Goal: Task Accomplishment & Management: Manage account settings

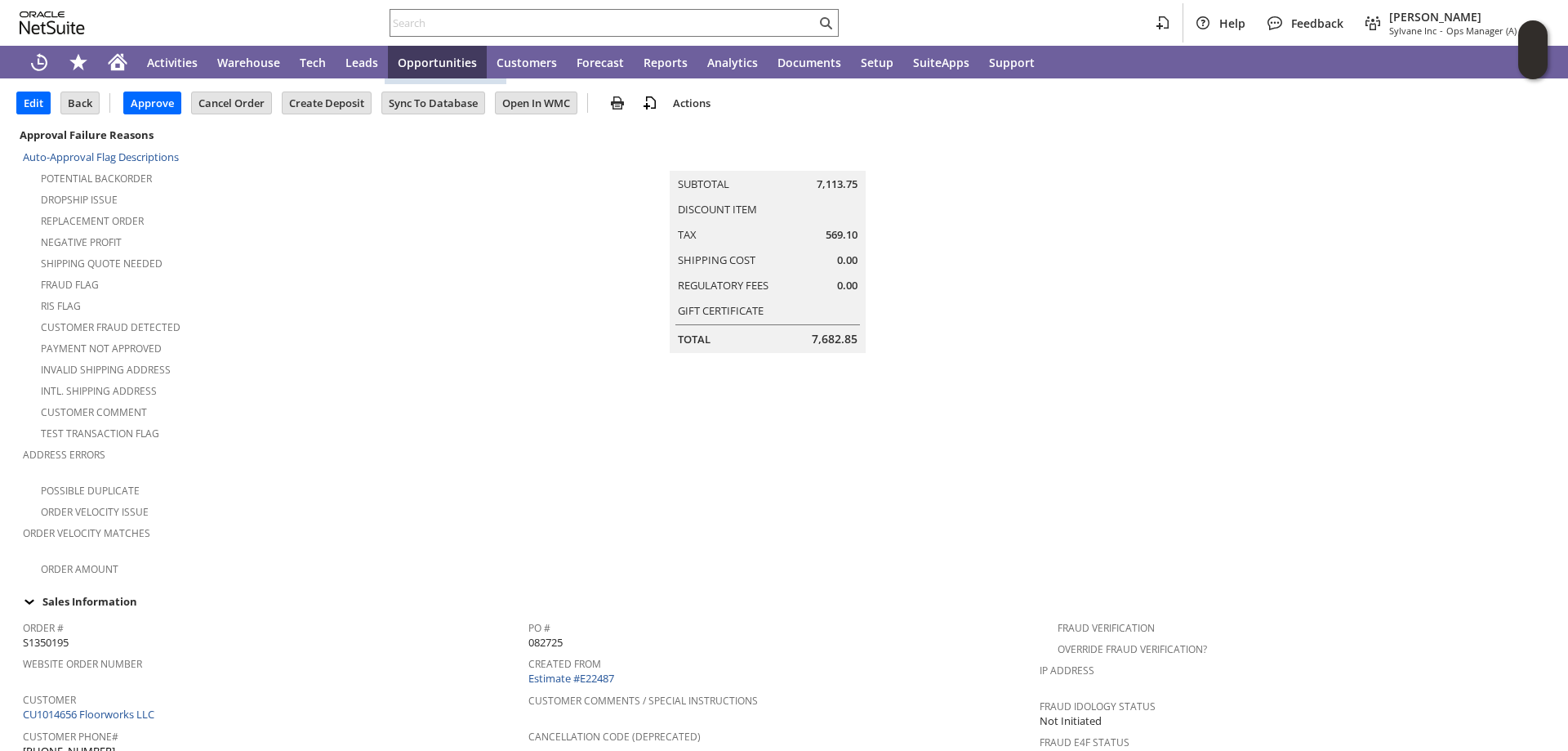
scroll to position [245, 0]
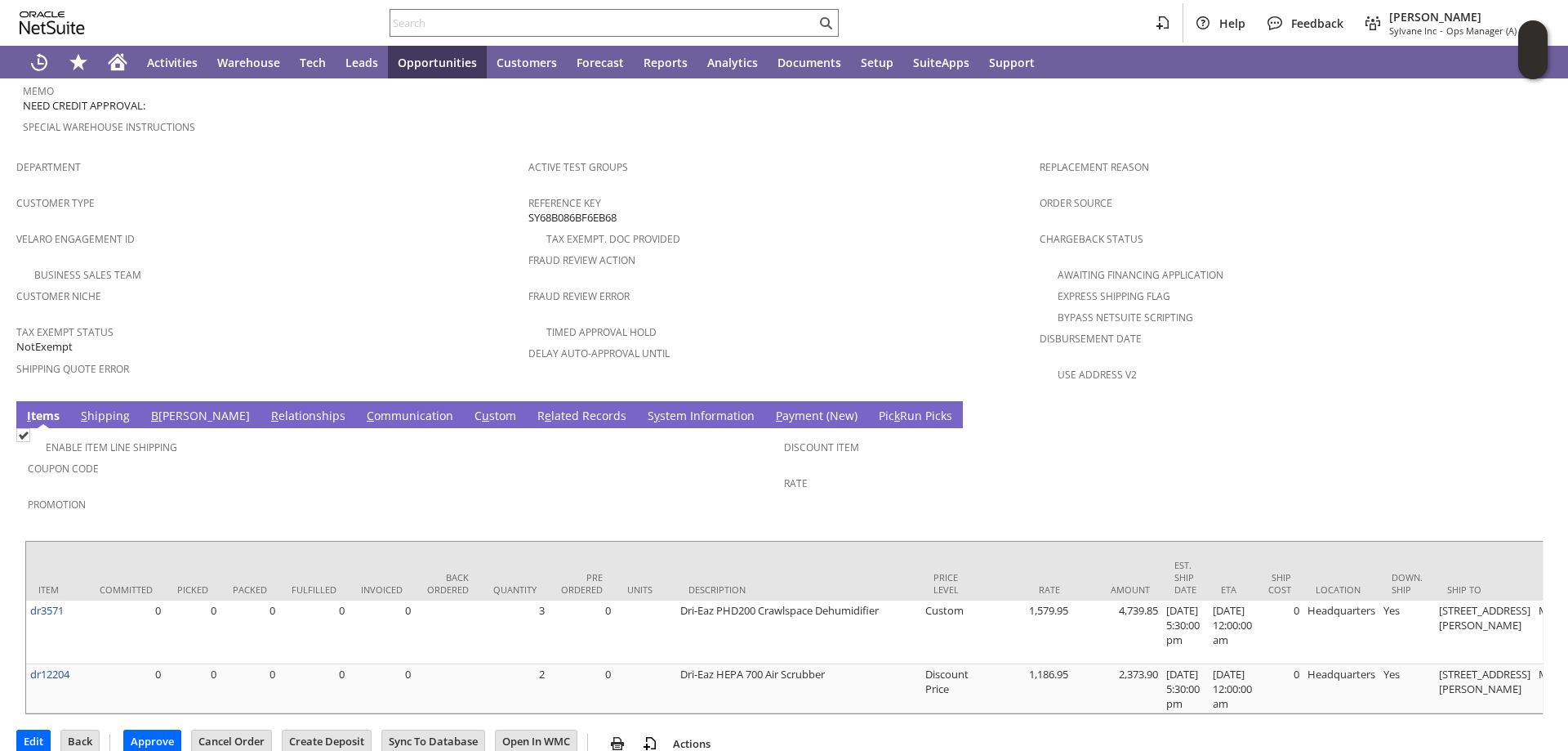
click at [80, 408] on link "S hipping" at bounding box center [105, 417] width 57 height 18
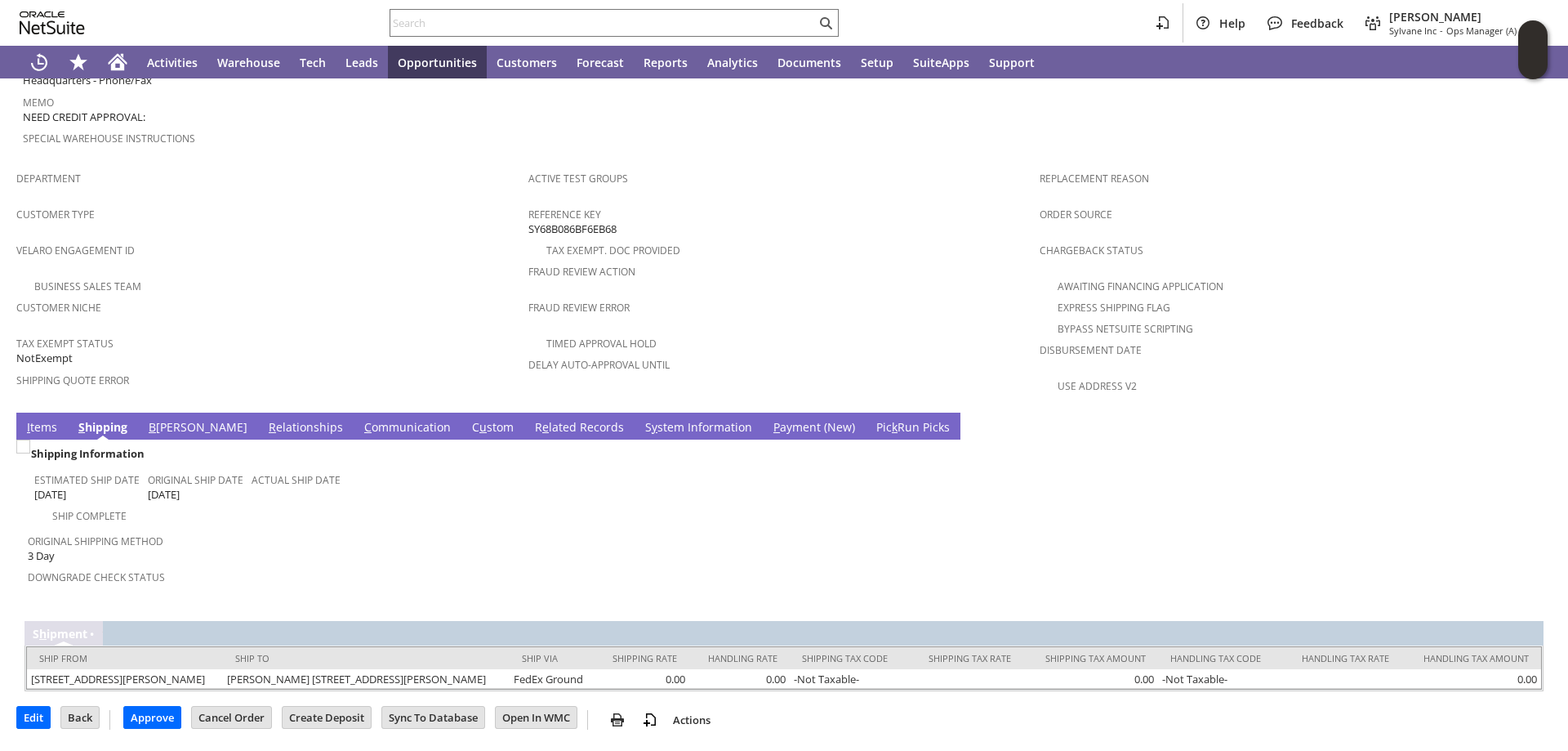
scroll to position [879, 0]
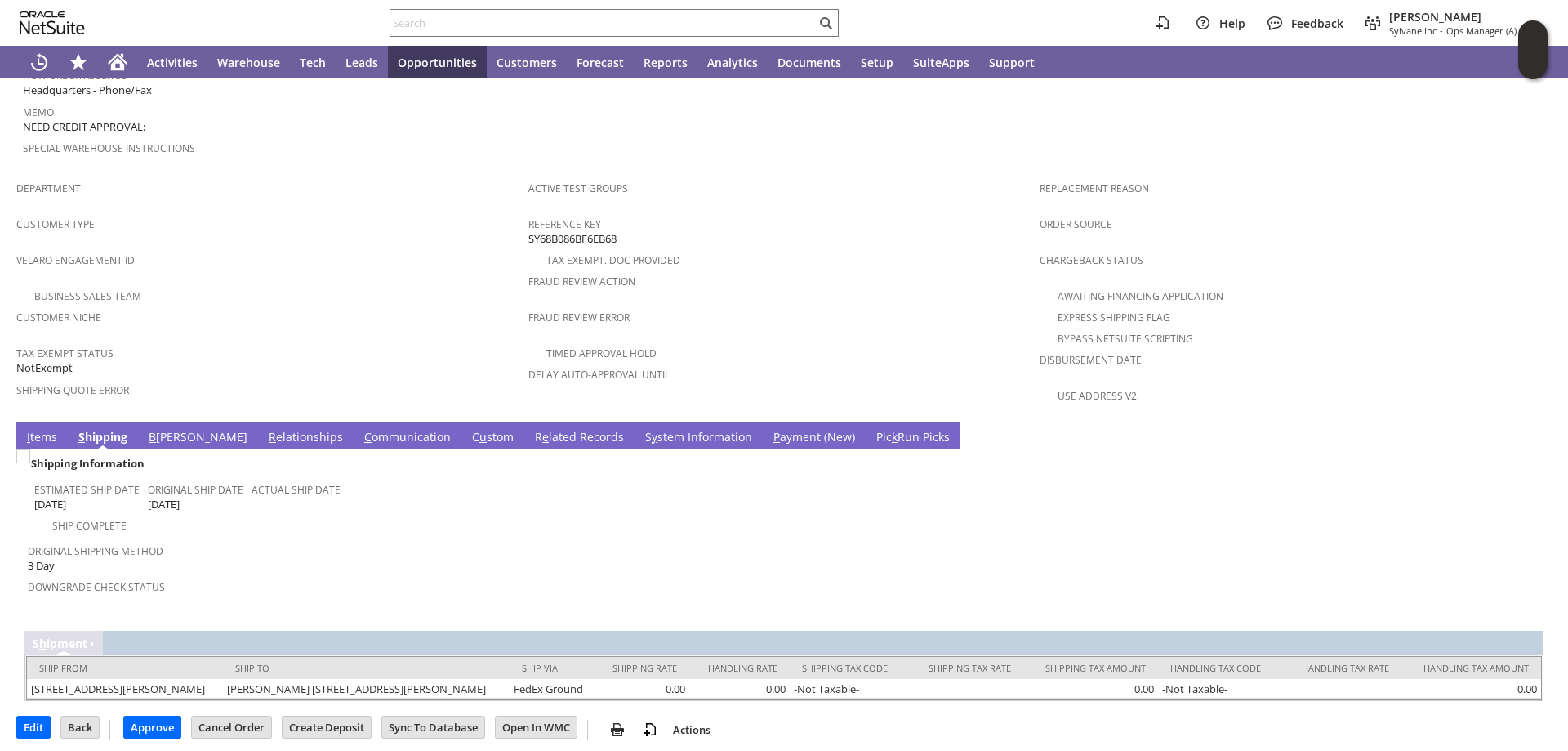
click at [161, 429] on link "B [PERSON_NAME]" at bounding box center [197, 438] width 107 height 18
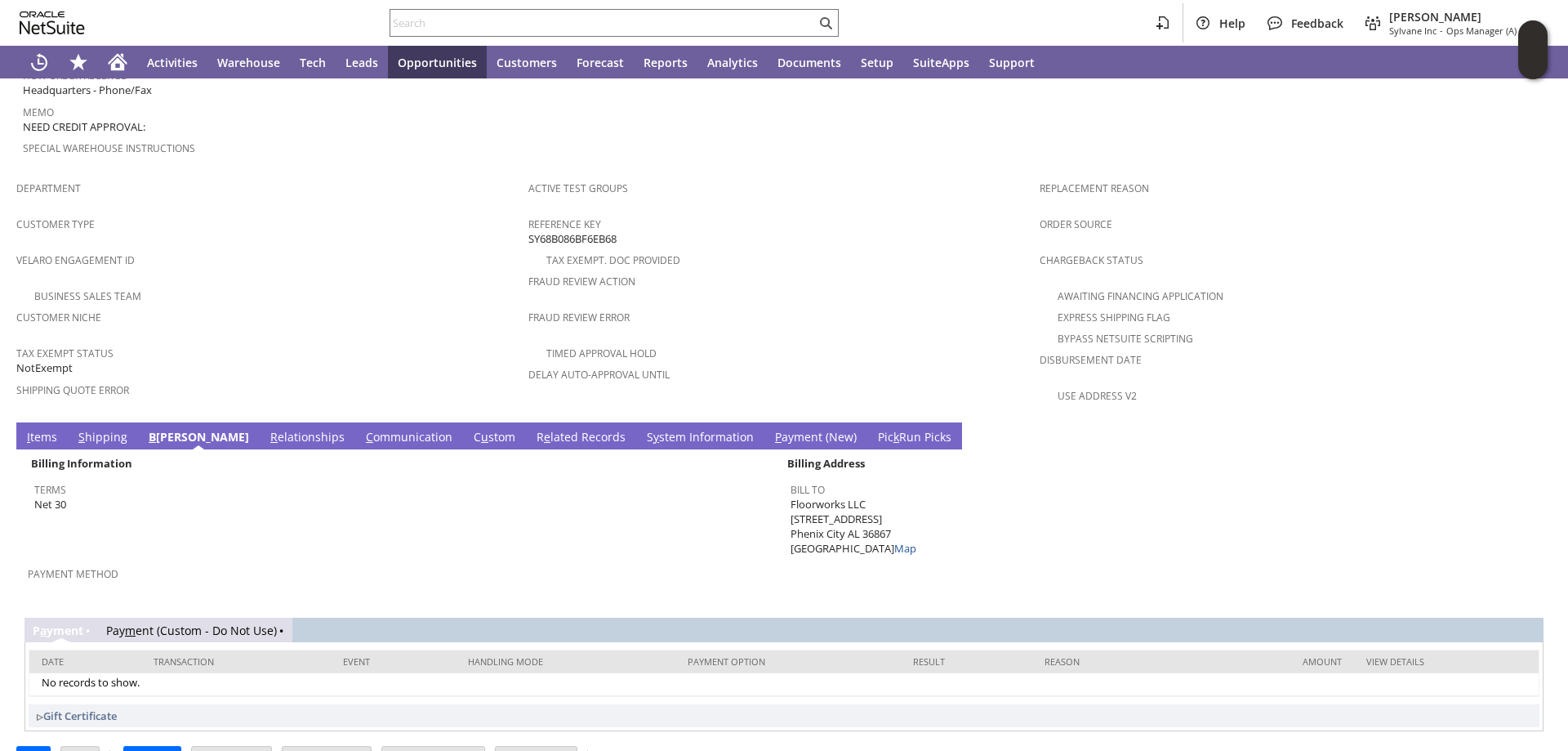
click at [39, 429] on link "I tems" at bounding box center [42, 438] width 38 height 18
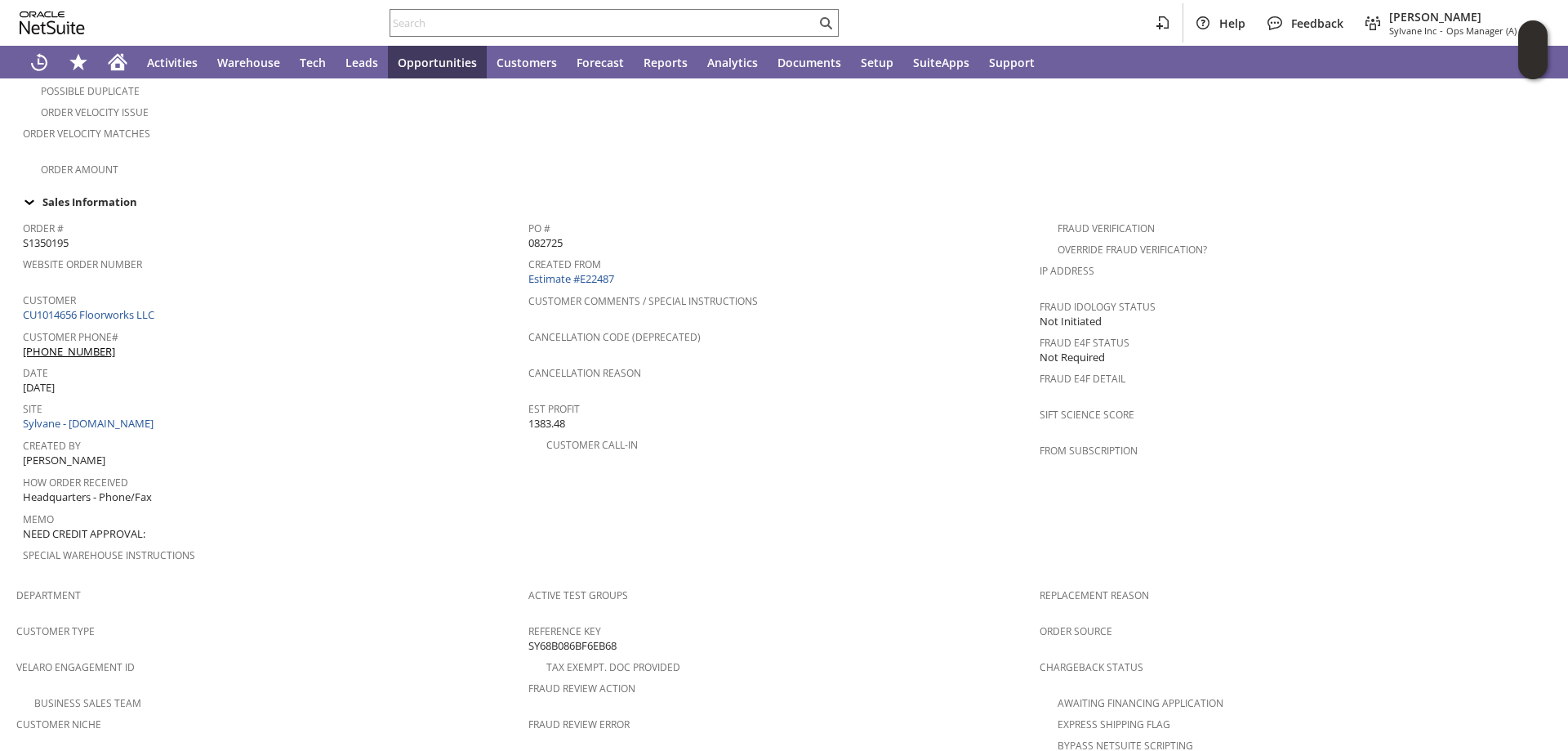
scroll to position [471, 0]
click at [42, 237] on span "S1350195" at bounding box center [46, 245] width 46 height 16
copy span "S1350195"
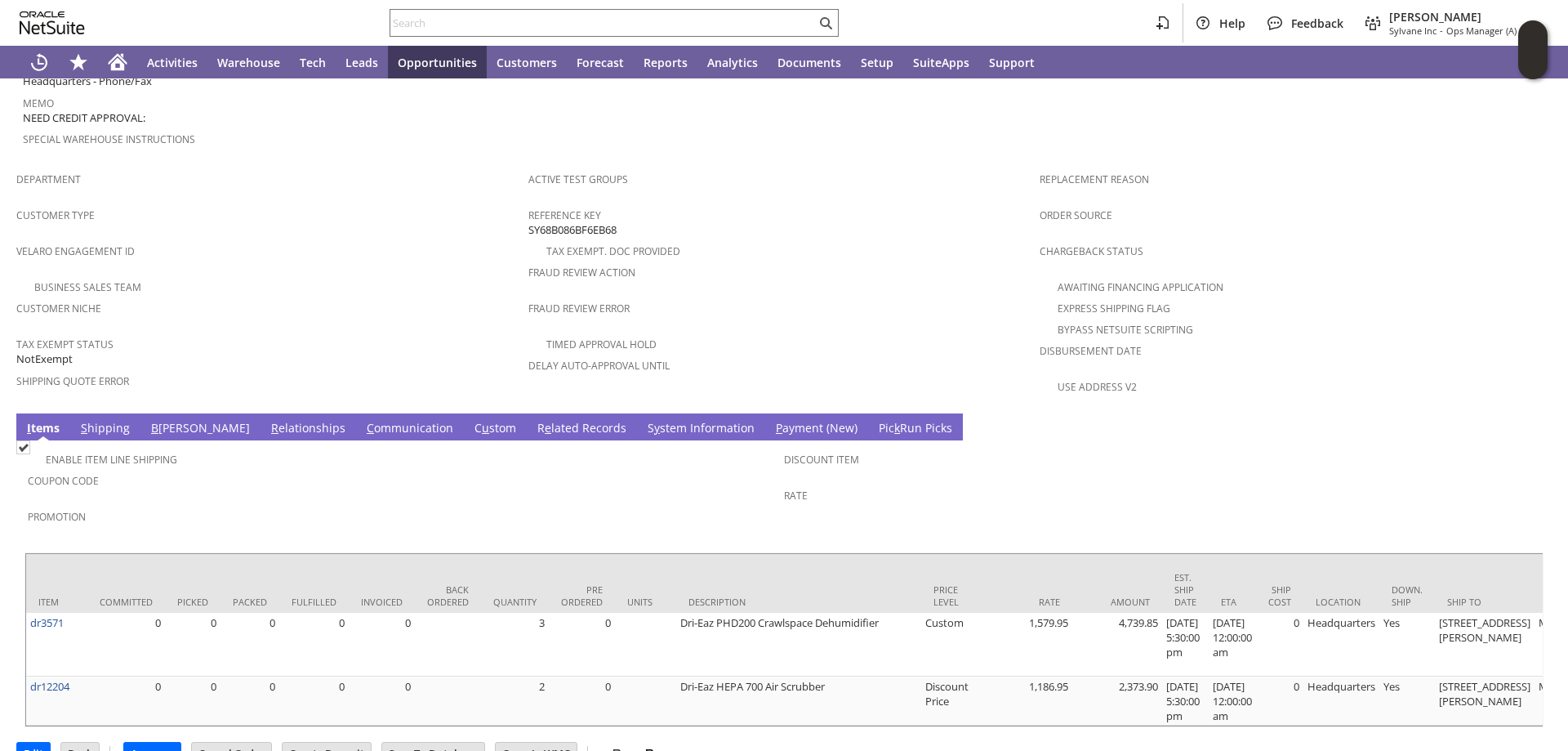
scroll to position [900, 0]
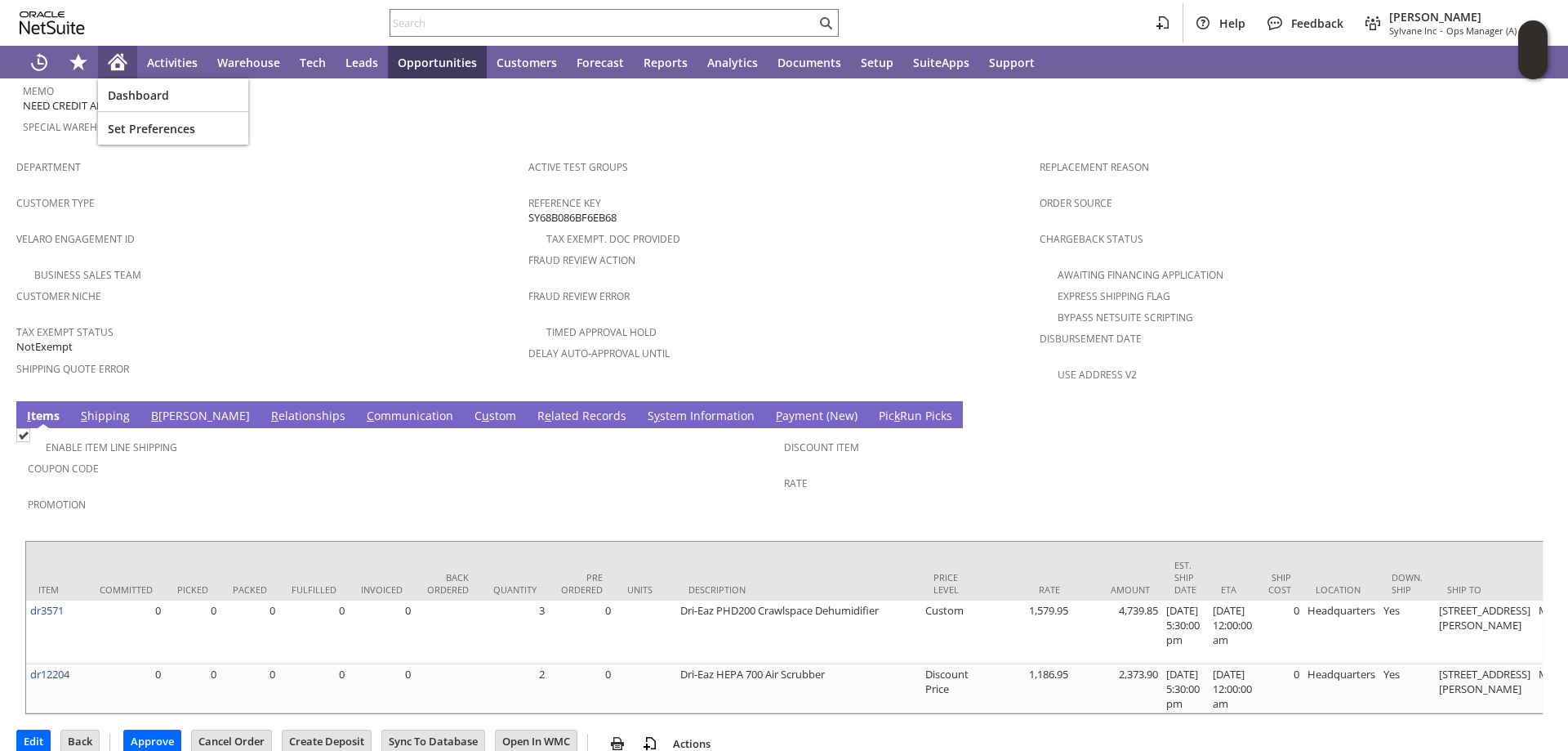
click at [113, 50] on div "Home" at bounding box center [118, 62] width 39 height 33
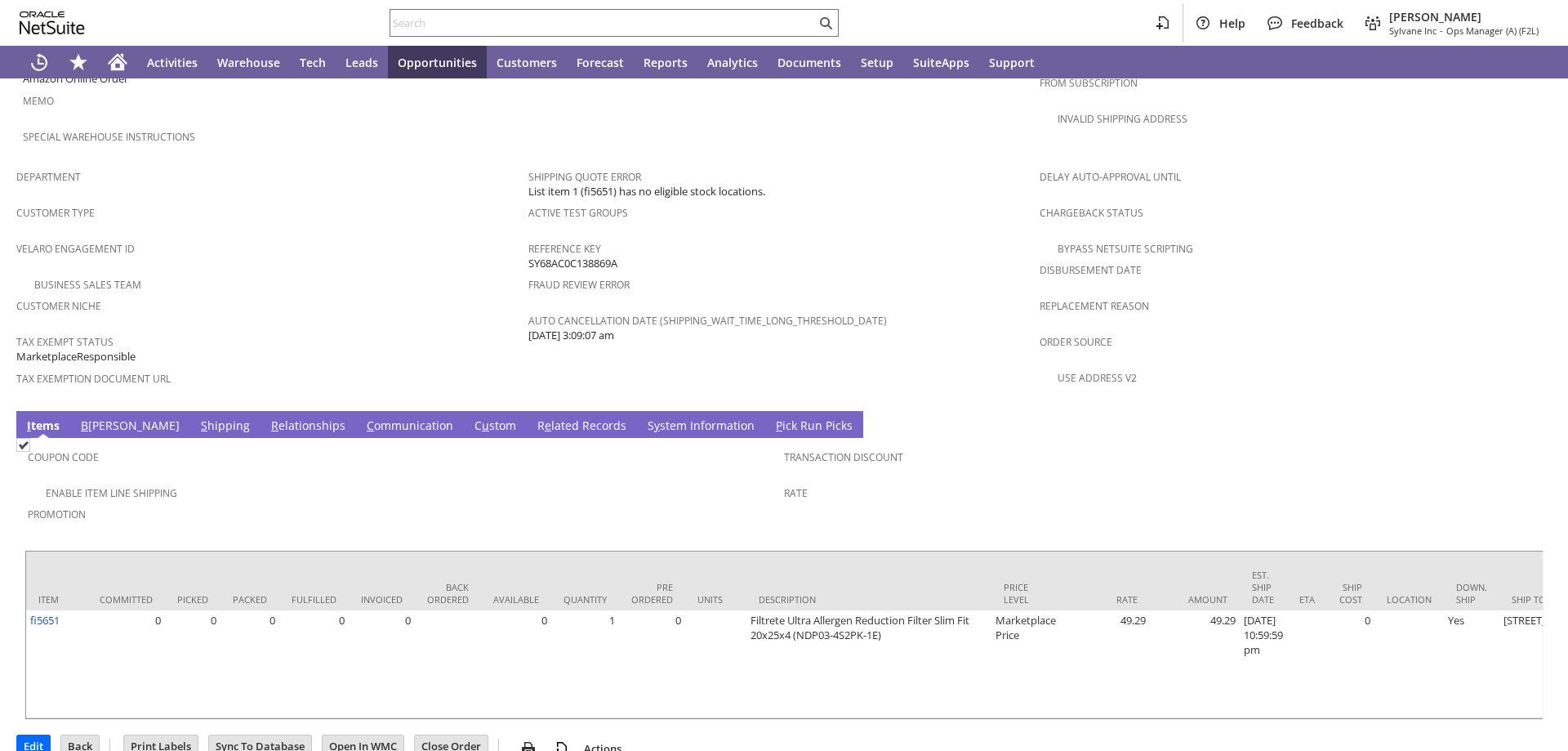
scroll to position [956, 0]
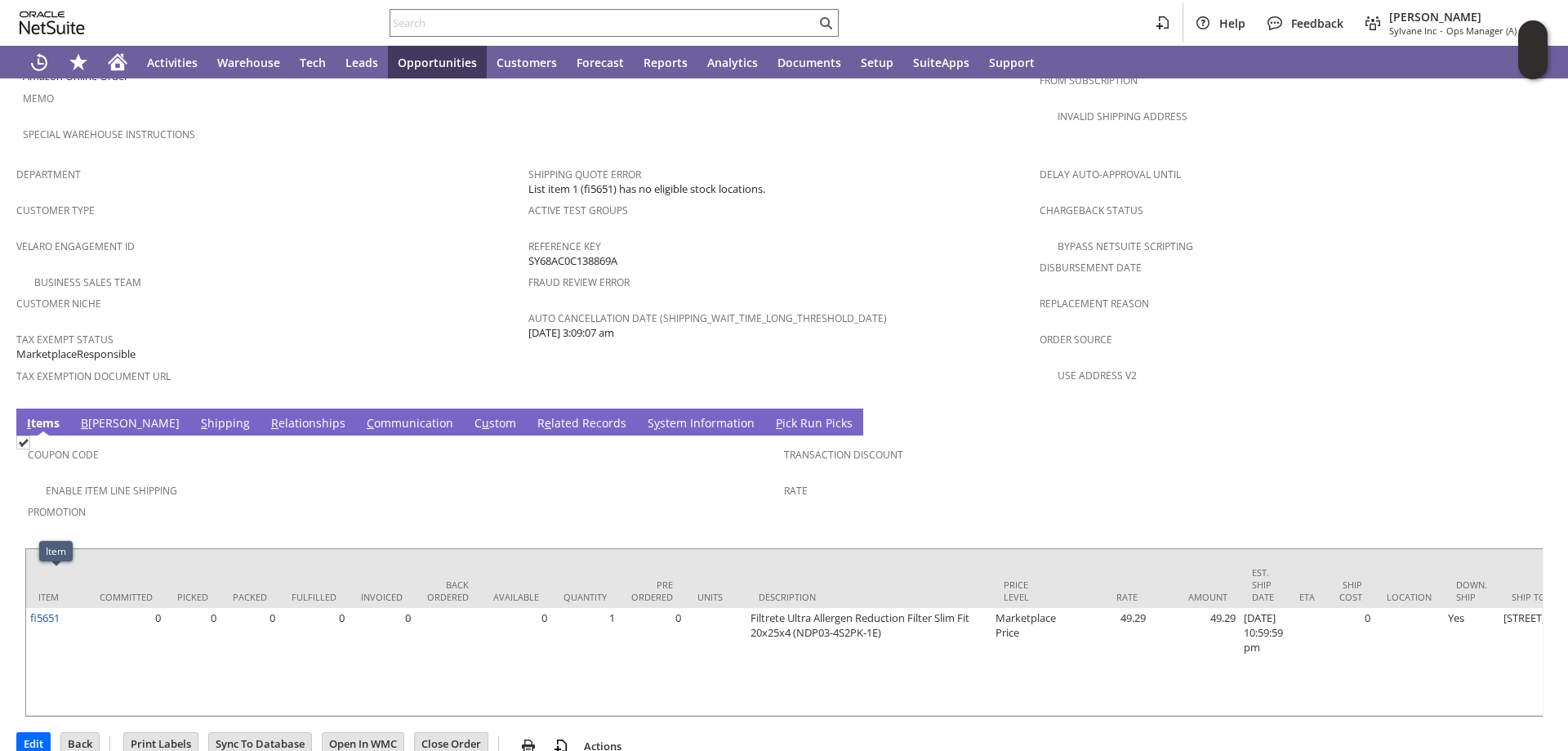
click at [358, 163] on div "Department" at bounding box center [268, 180] width 504 height 34
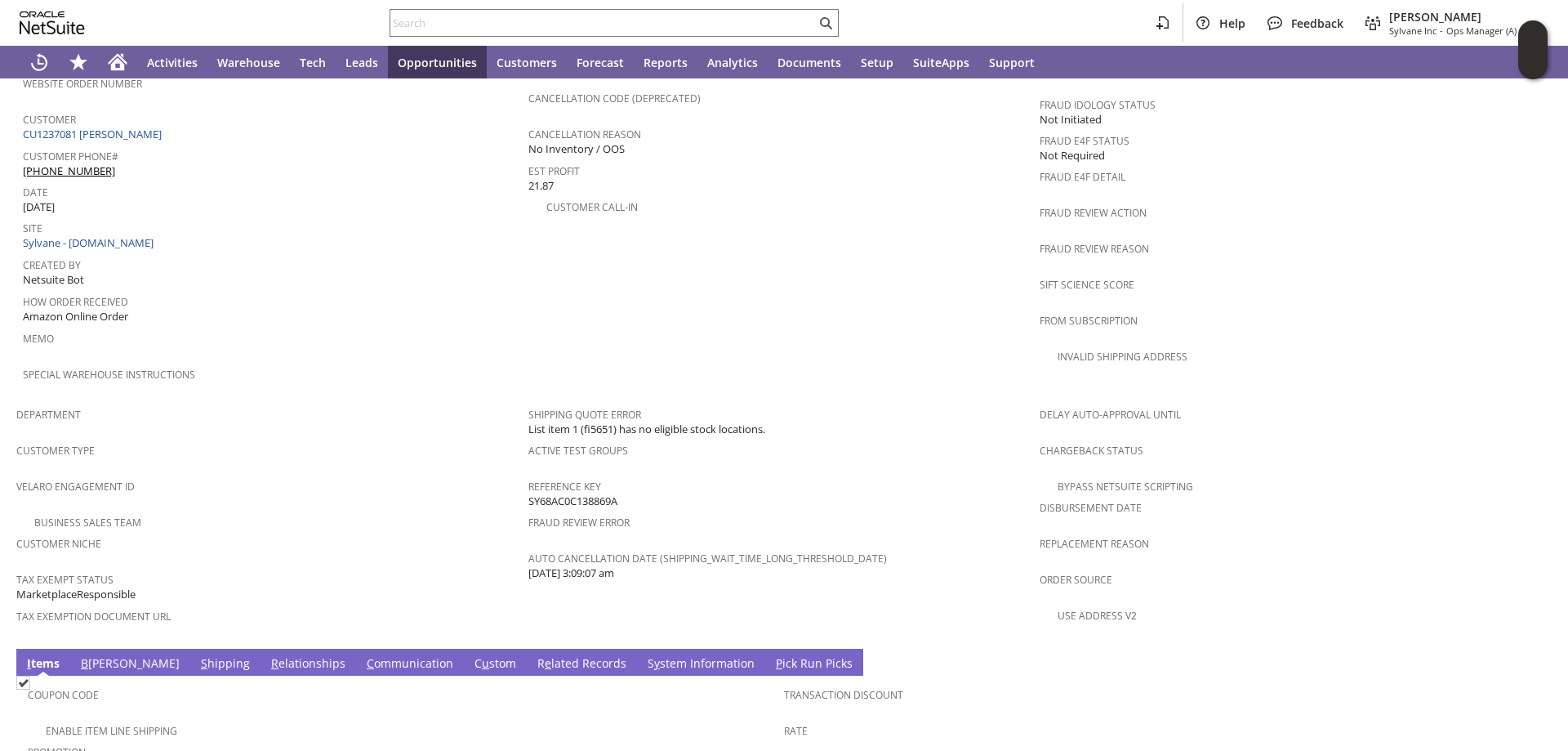
scroll to position [711, 0]
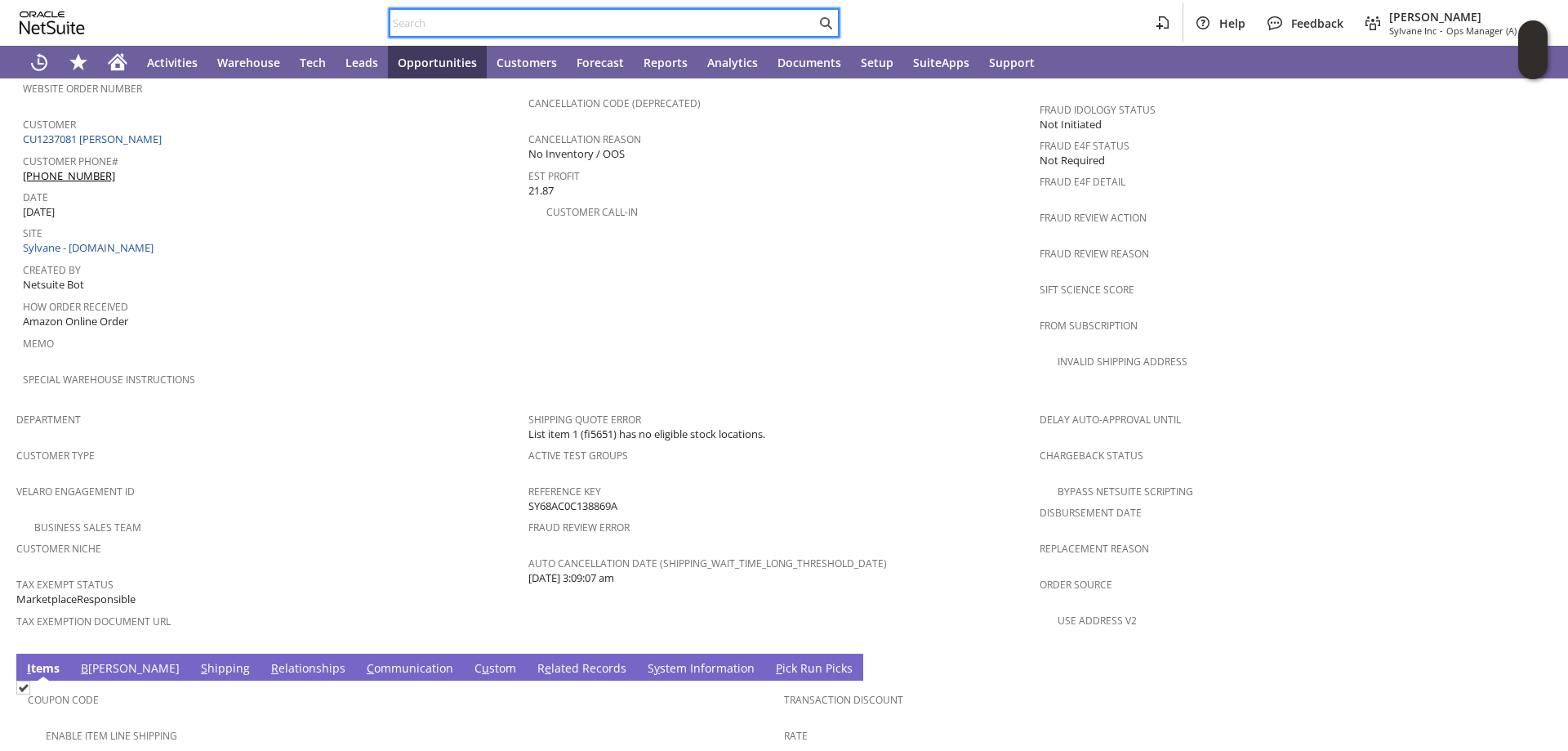
click at [437, 22] on input "text" at bounding box center [602, 23] width 425 height 19
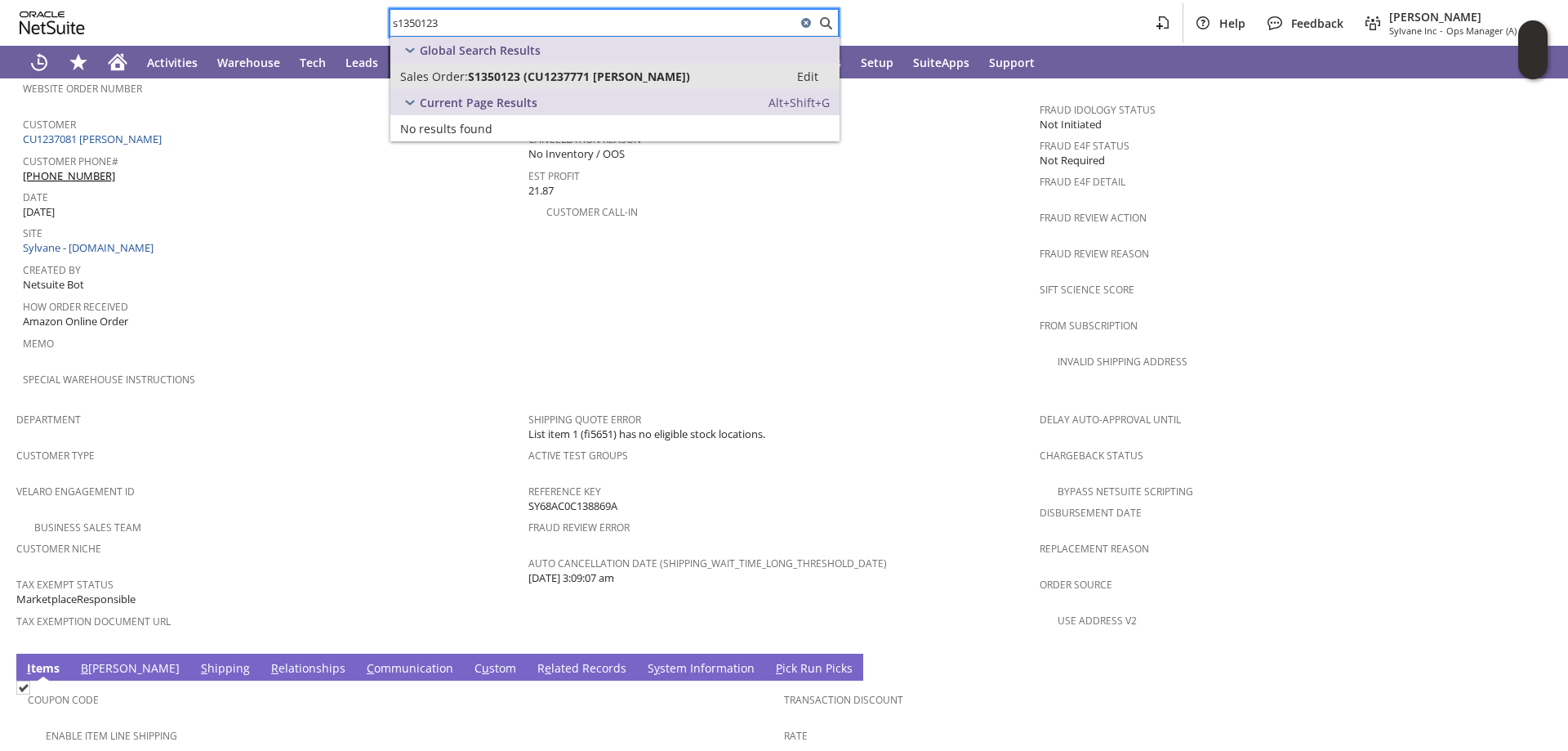
type input "s1350123"
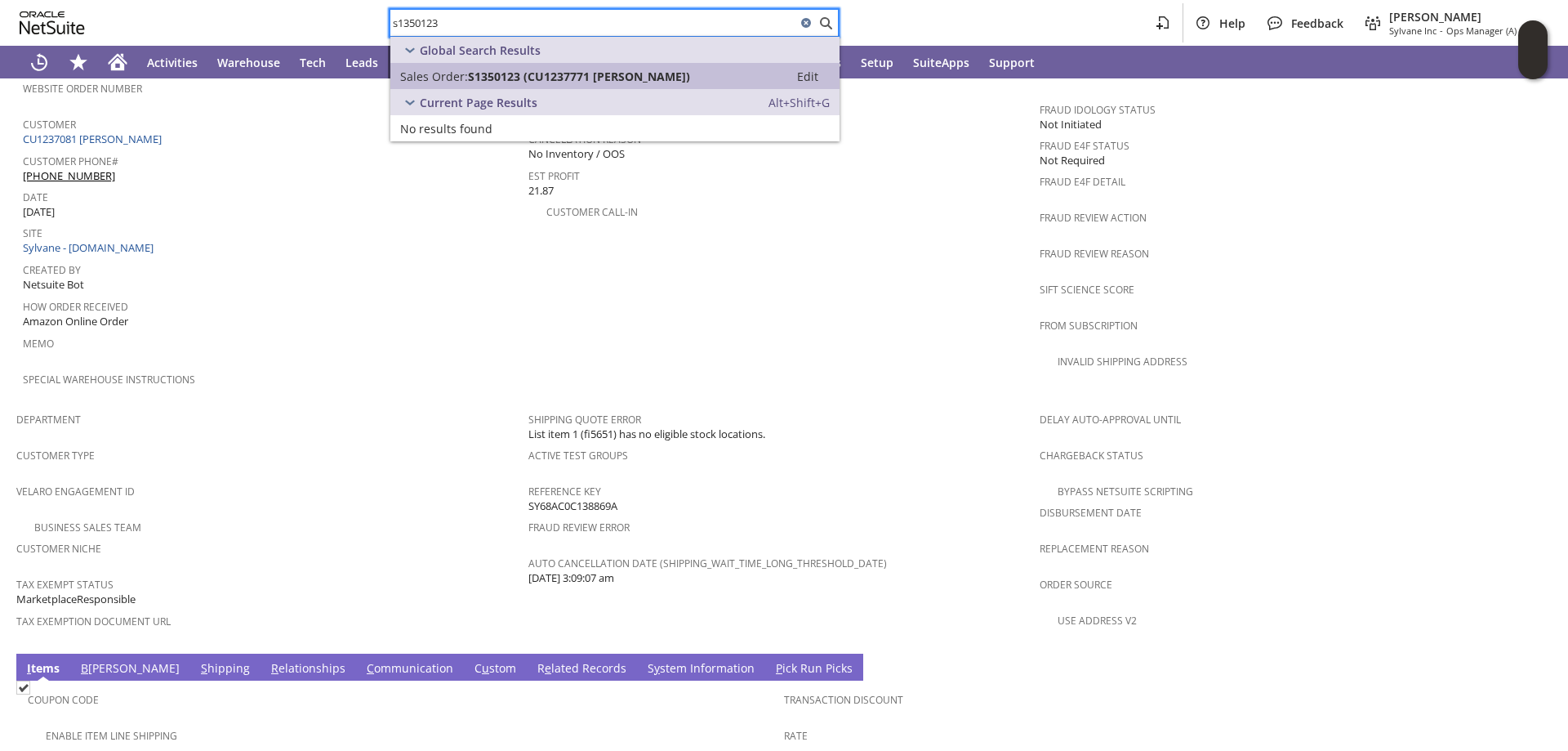
click at [568, 69] on span "S1350123 (CU1237771 FLORENCE MUKABETA)" at bounding box center [578, 77] width 222 height 16
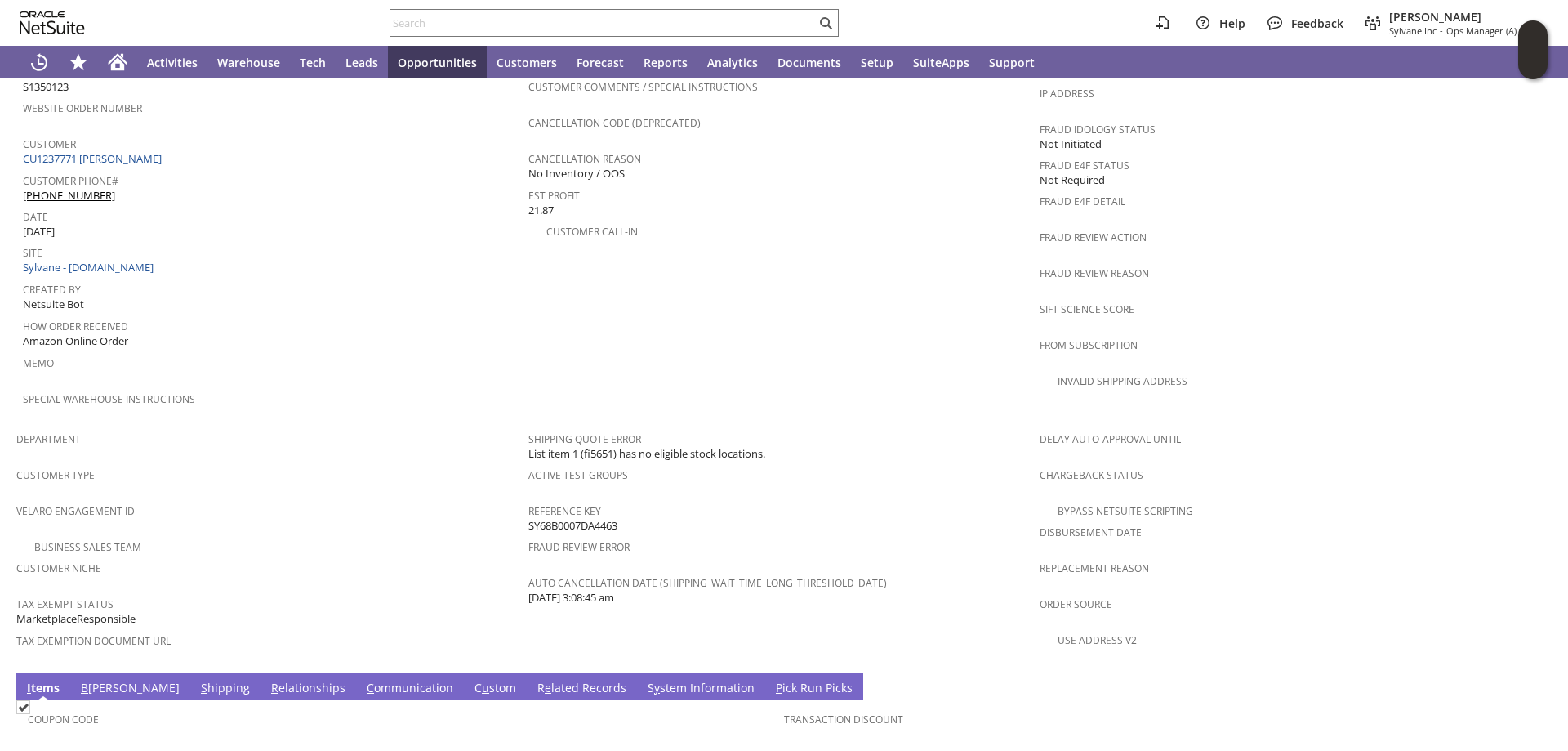
scroll to position [630, 0]
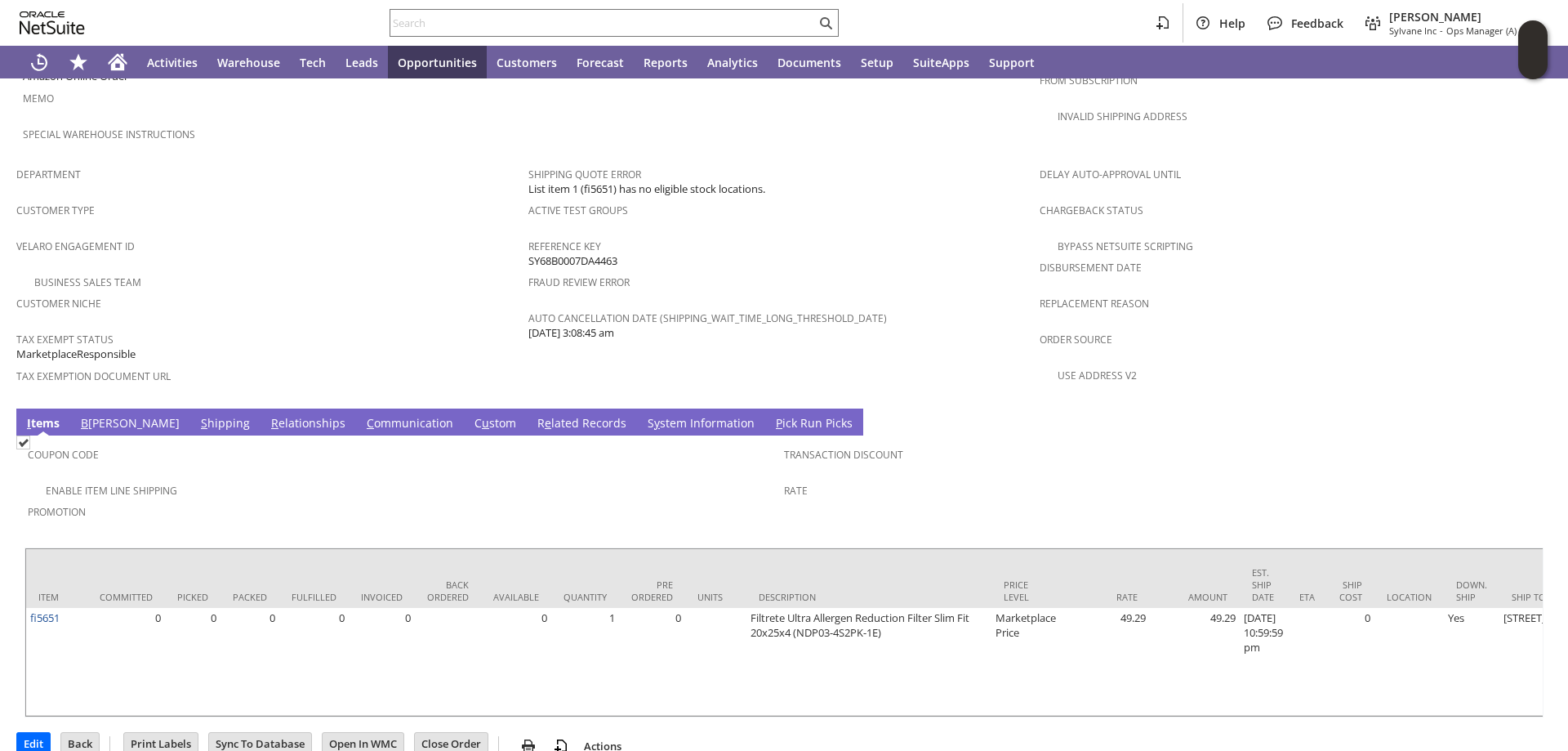
click at [644, 415] on link "S y stem Information" at bounding box center [701, 424] width 115 height 18
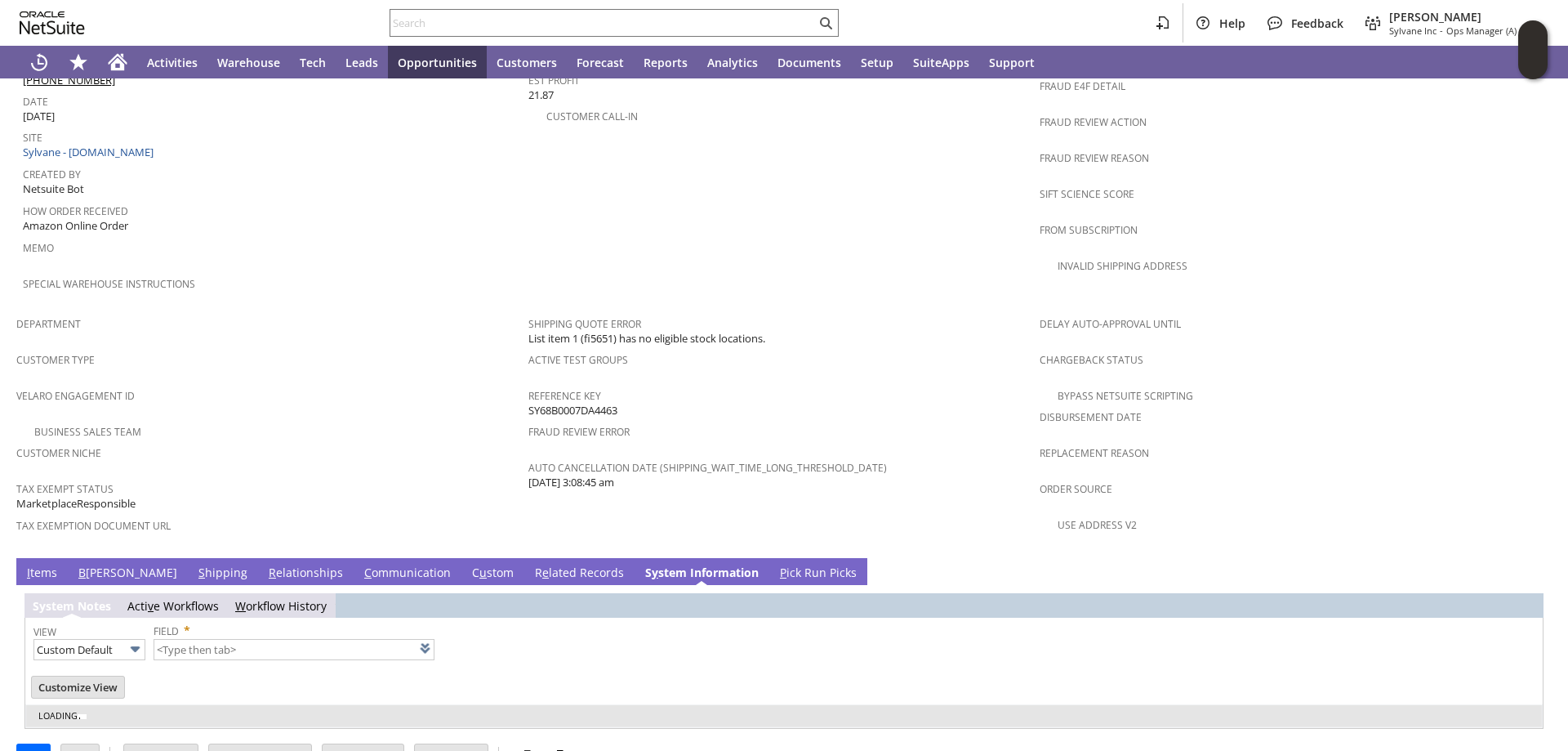
type input "1 to 25 of 79"
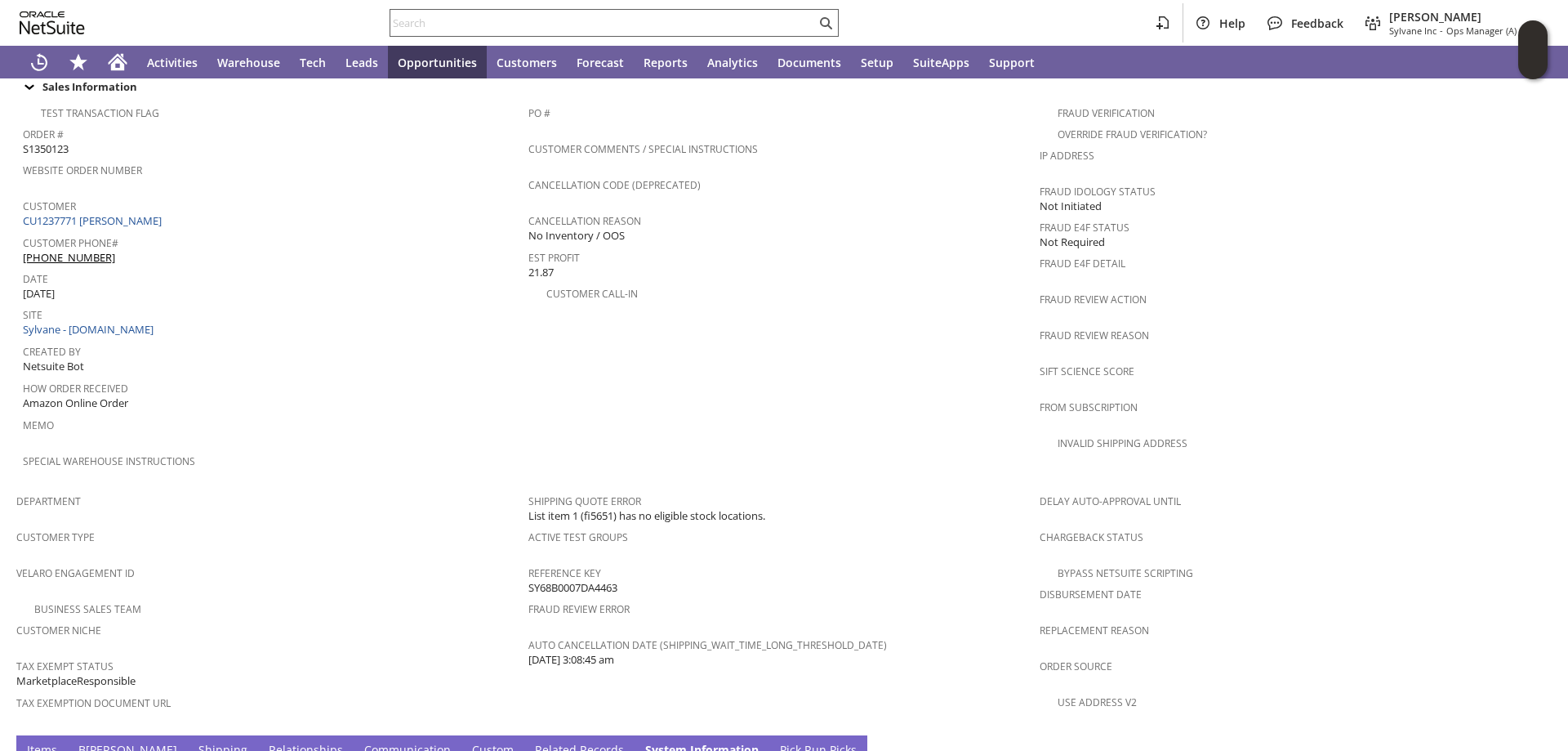
click at [411, 23] on input "text" at bounding box center [602, 23] width 425 height 19
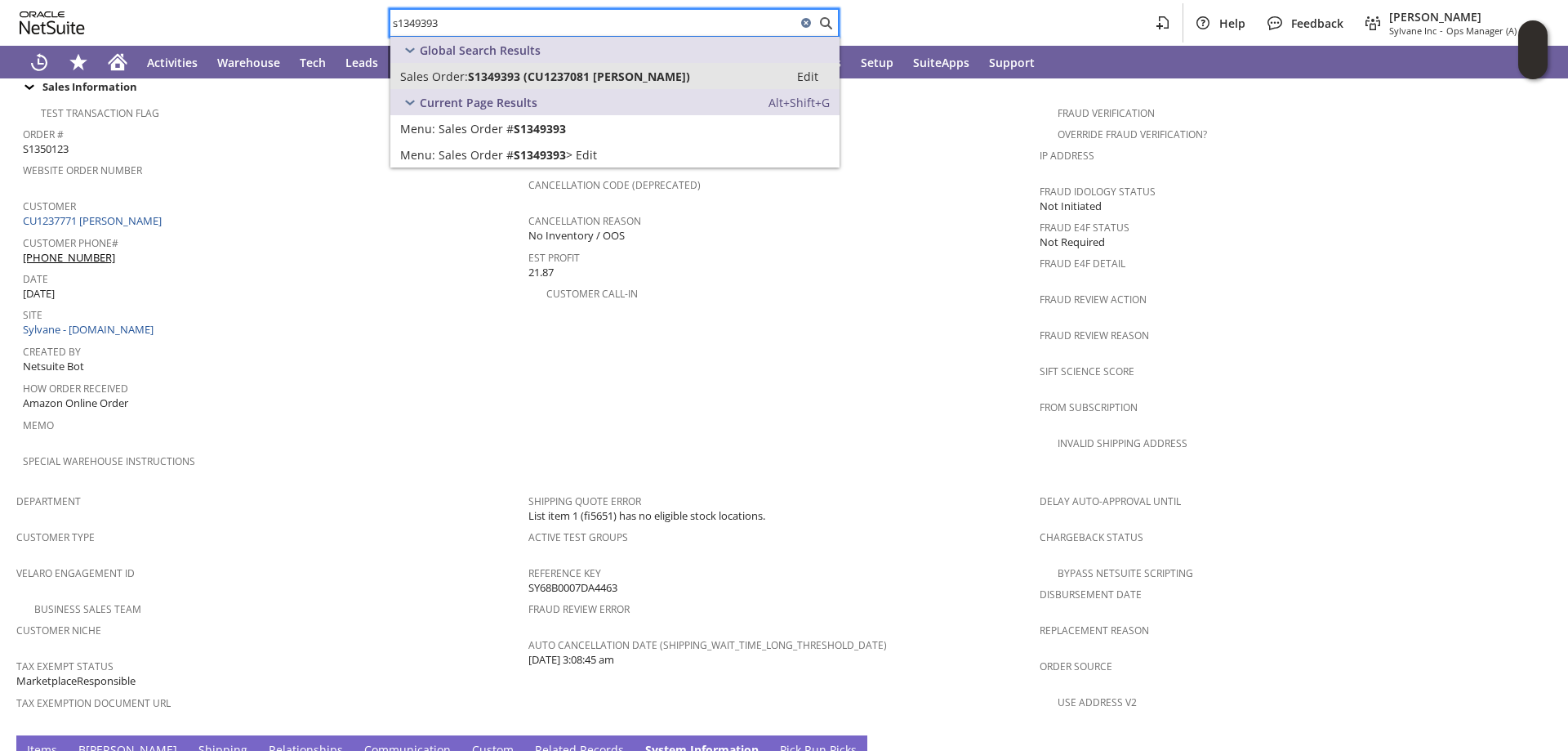
type input "s1349393"
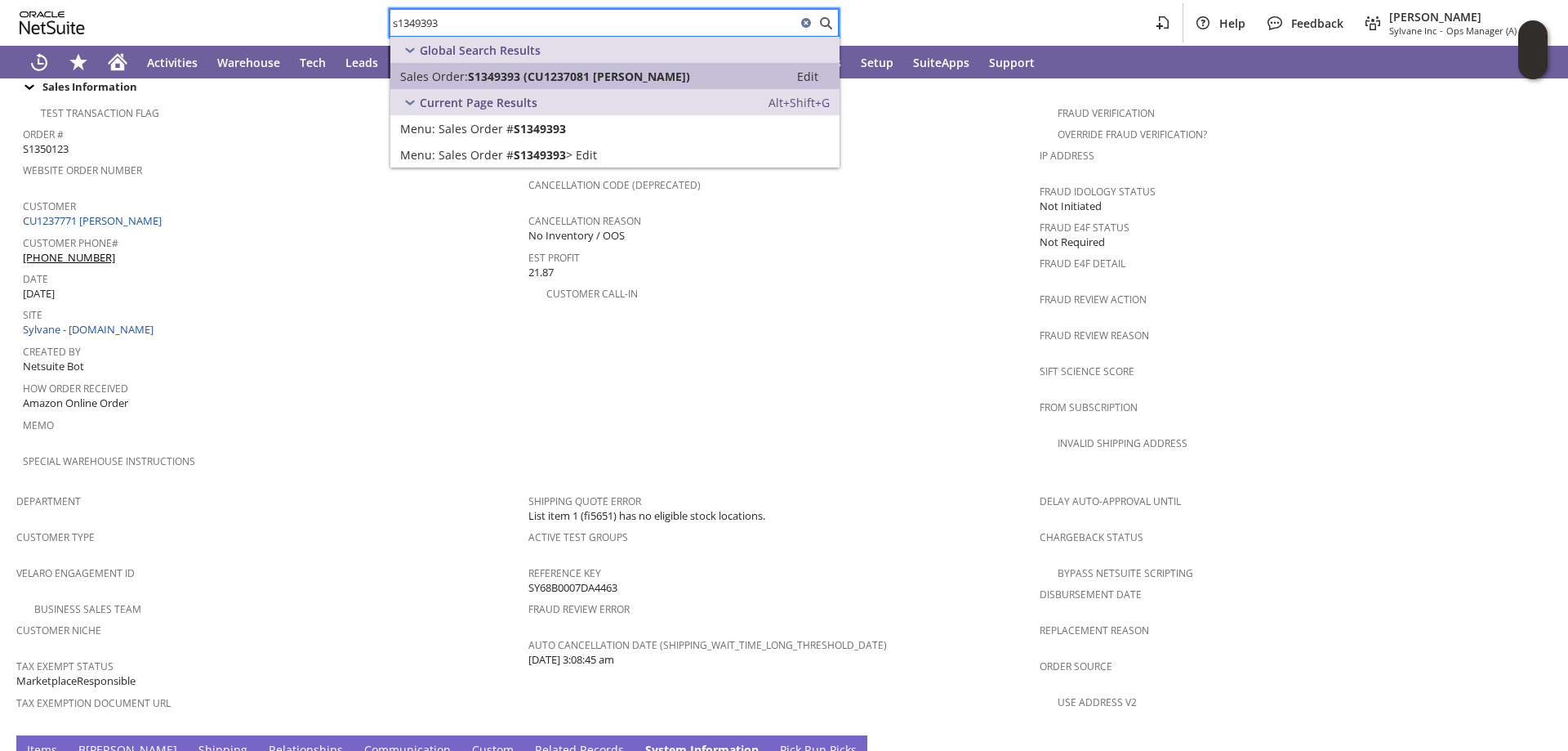
click at [540, 84] on link "Sales Order: S1349393 (CU1237081 johnny harrison) Edit" at bounding box center [615, 76] width 449 height 27
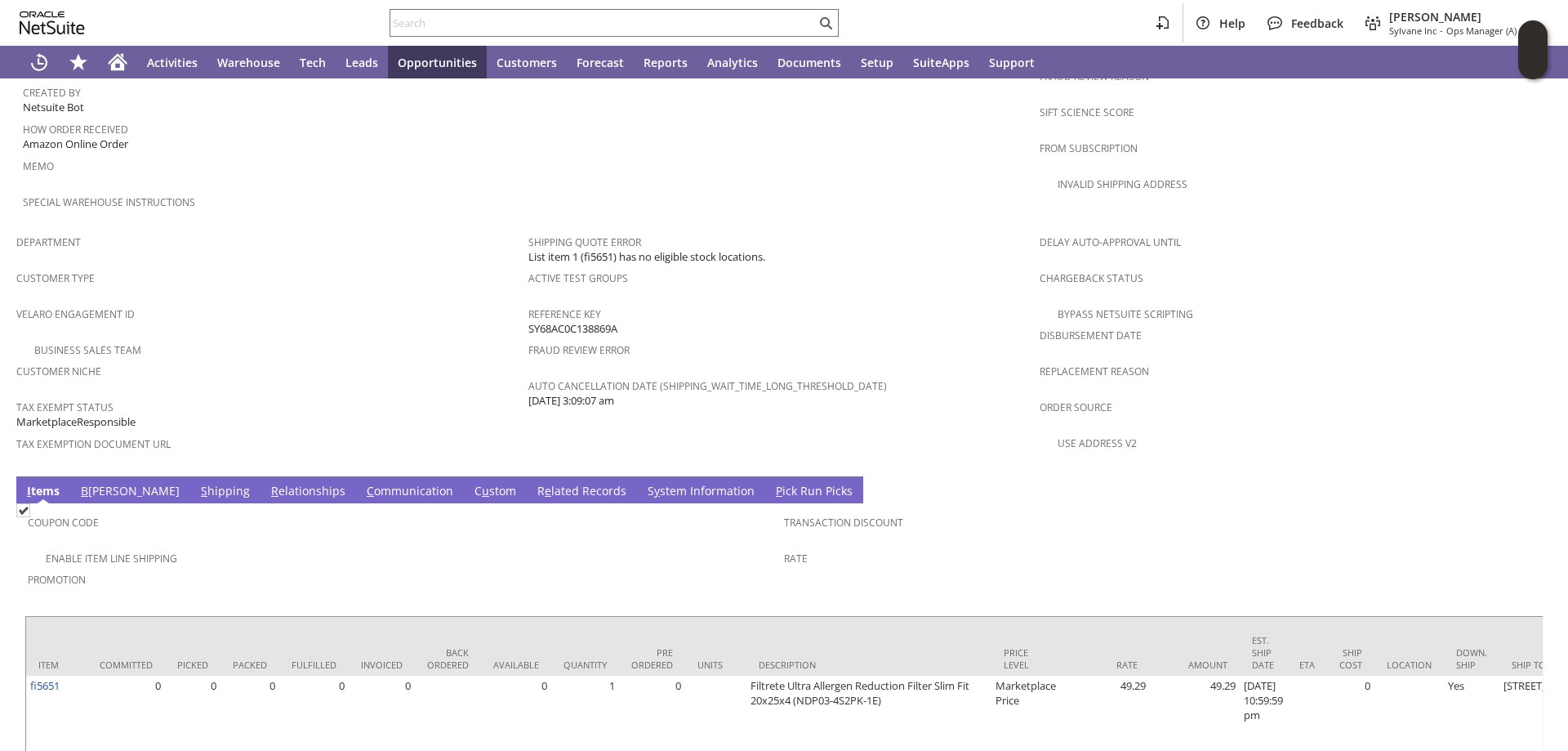
scroll to position [956, 0]
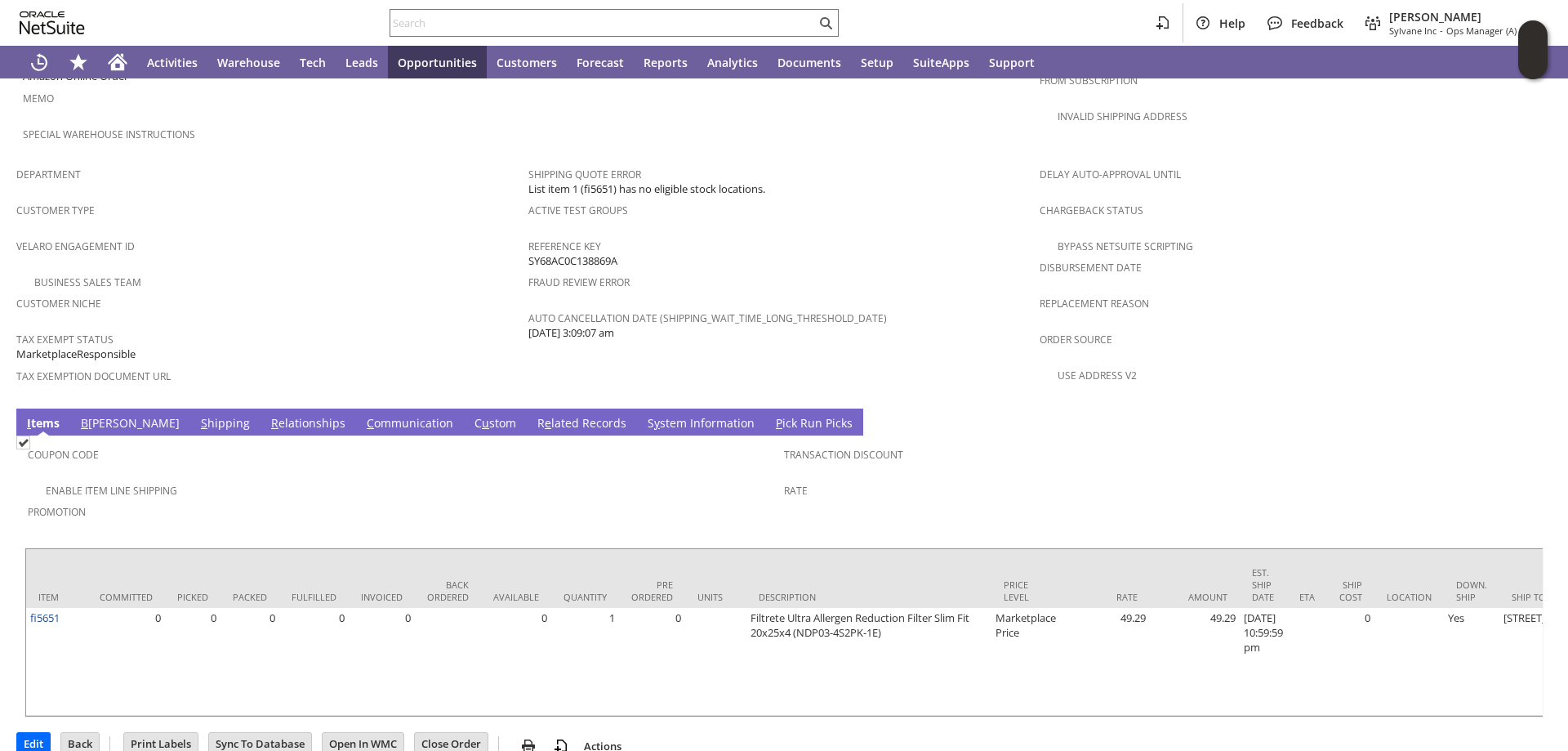
click at [470, 415] on link "C u stom" at bounding box center [495, 424] width 50 height 18
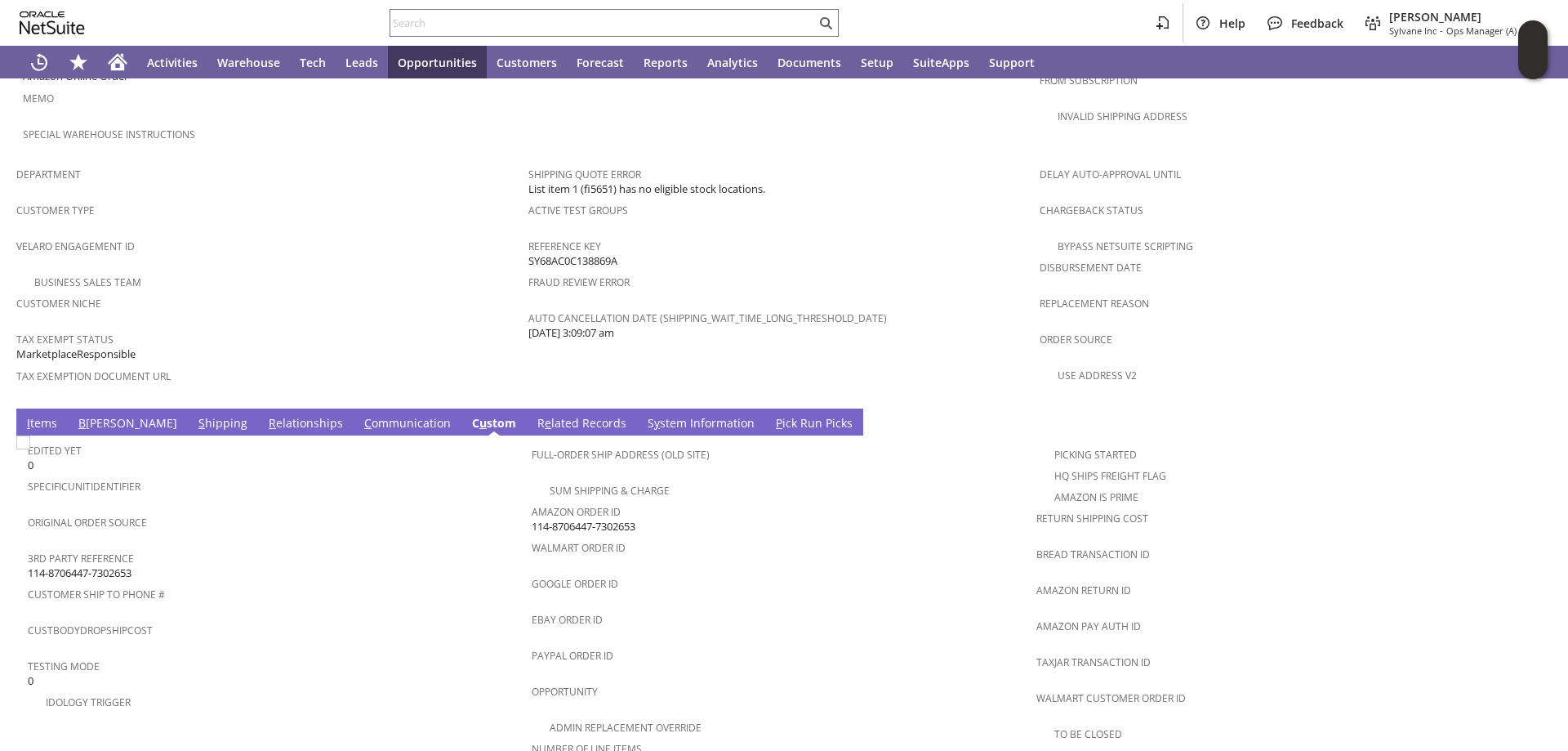
scroll to position [0, 0]
drag, startPoint x: 652, startPoint y: 489, endPoint x: 530, endPoint y: 494, distance: 122.1
click at [532, 500] on div "Amazon Order ID 114-8706447-7302653" at bounding box center [779, 517] width 496 height 34
copy span "114-8706447-7302653"
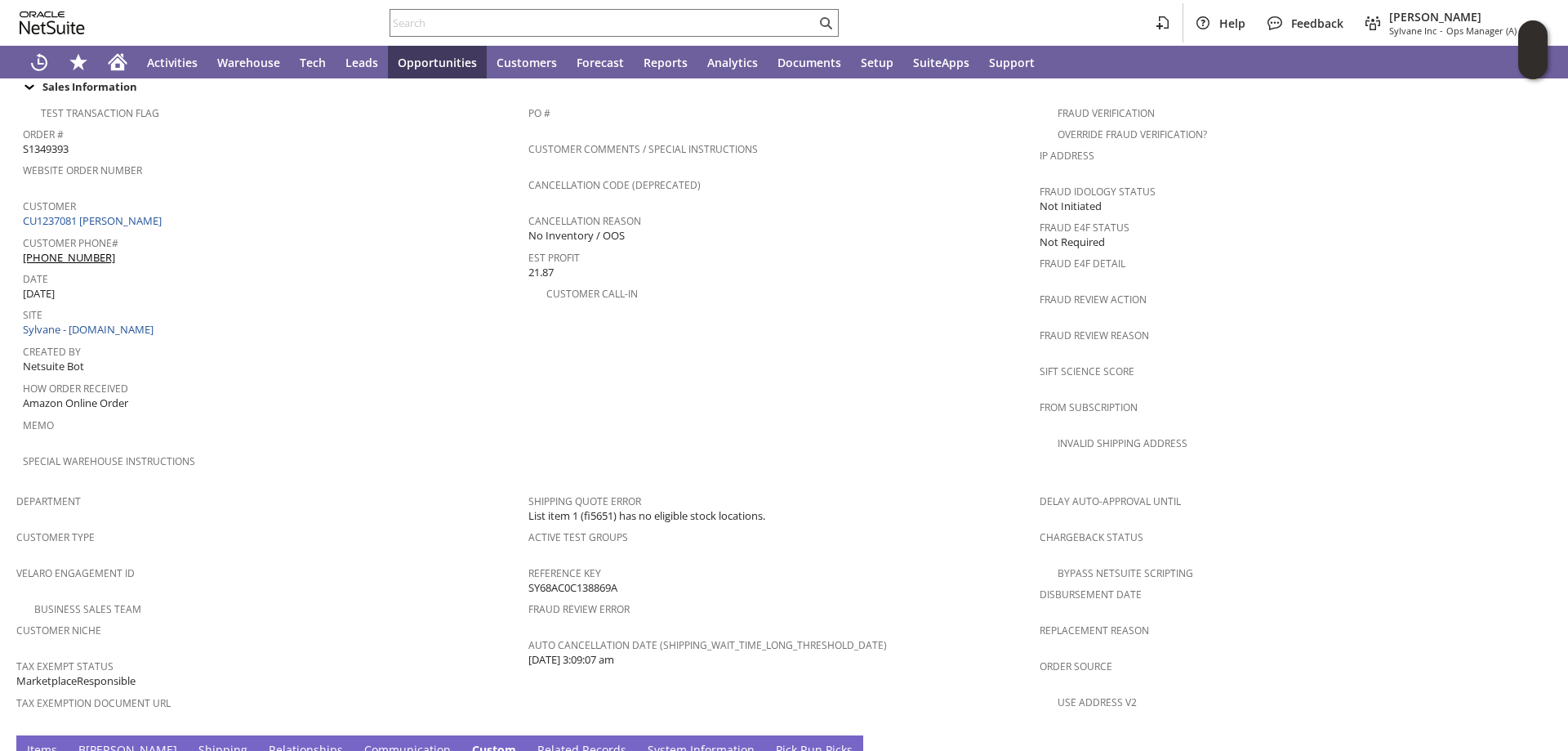
scroll to position [385, 0]
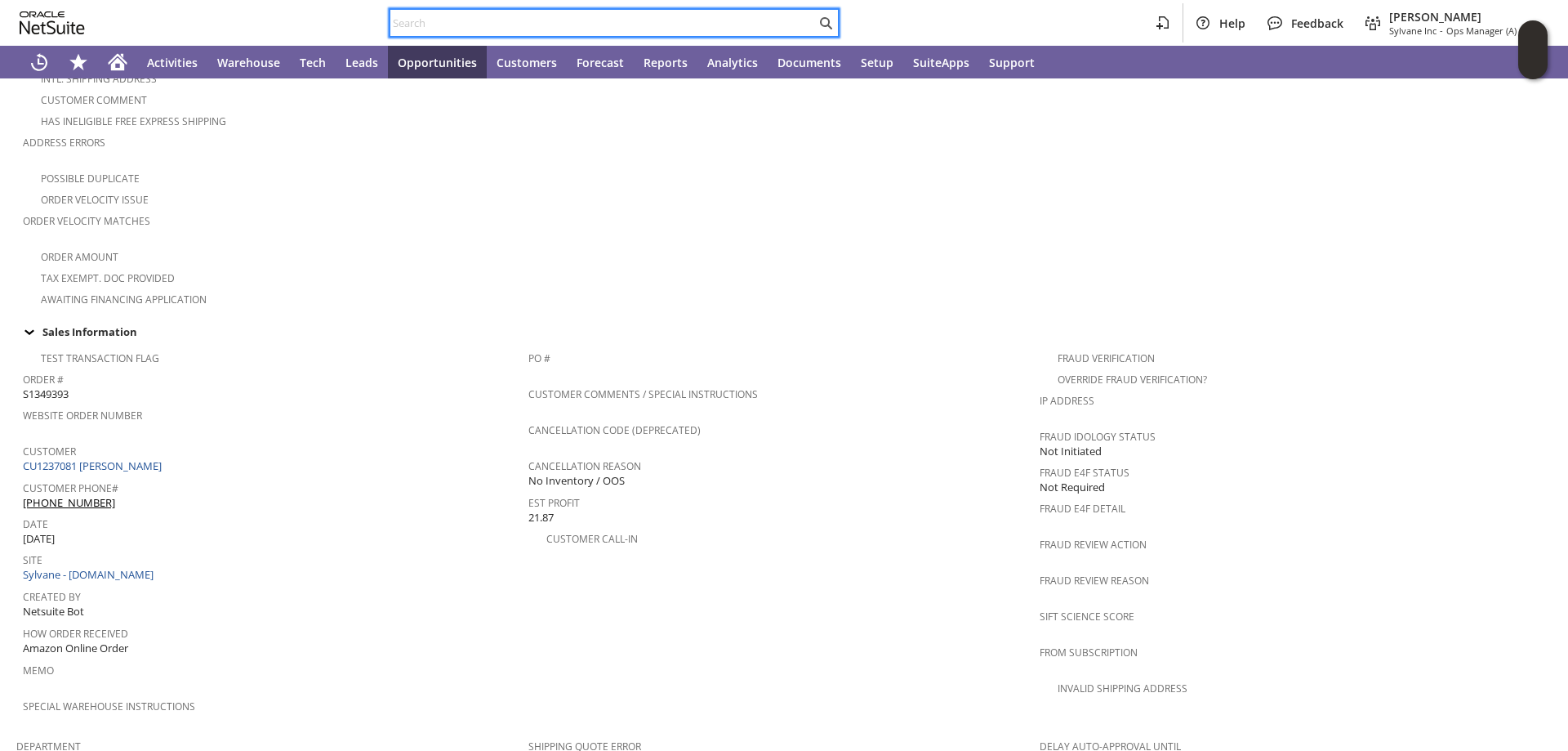
click at [453, 25] on input "text" at bounding box center [602, 23] width 425 height 19
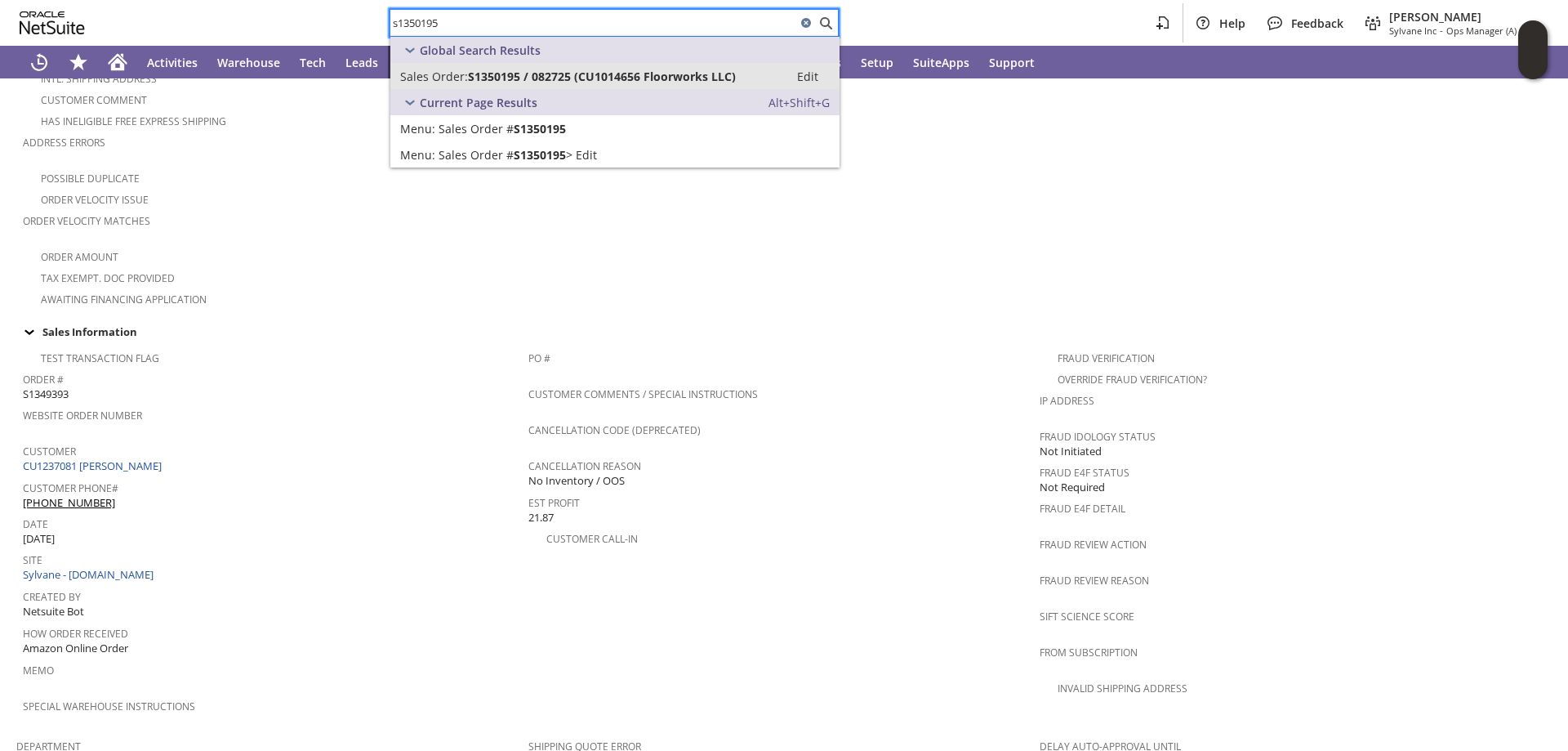
type input "s1350195"
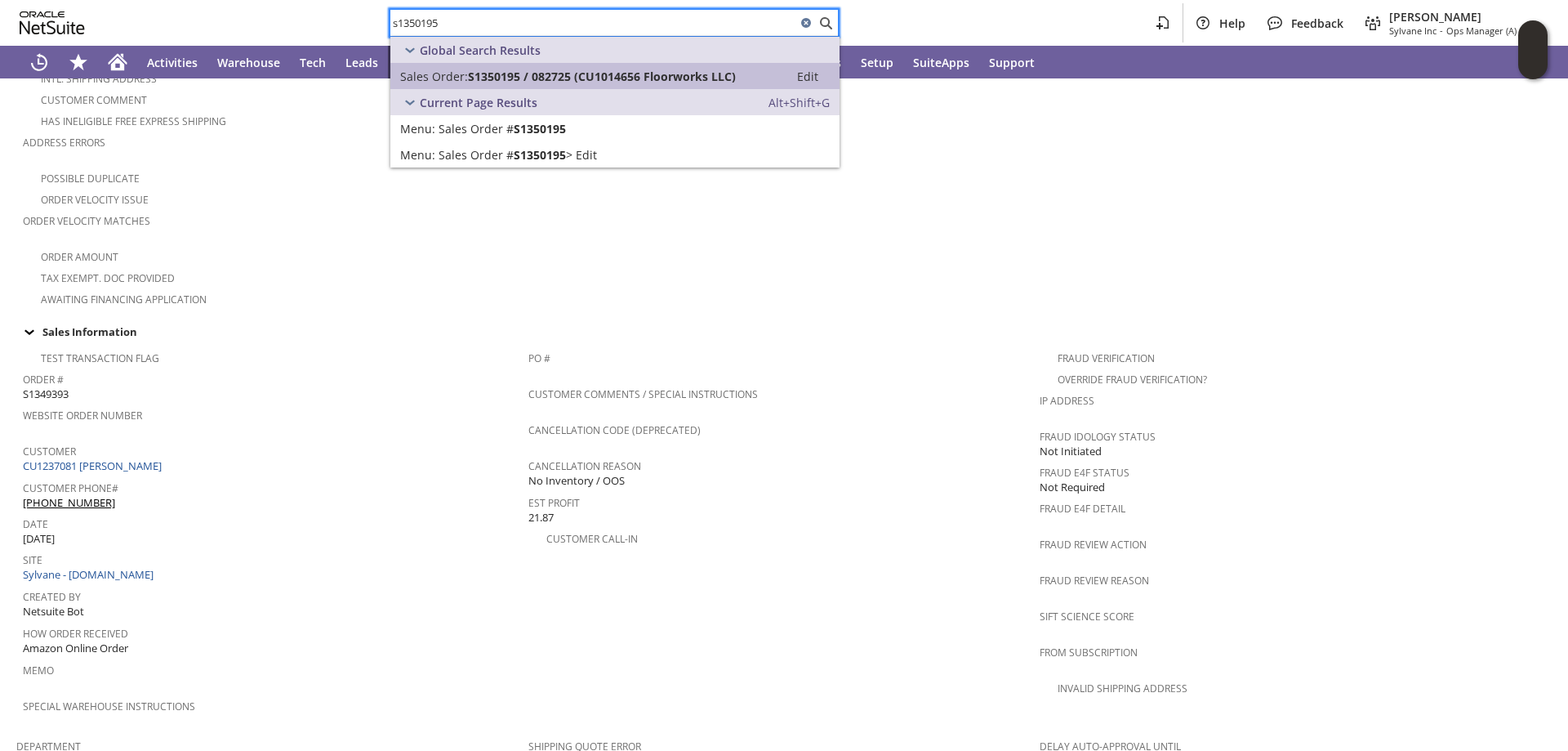
click at [494, 75] on span "S1350195 / 082725 (CU1014656 Floorworks LLC)" at bounding box center [601, 77] width 268 height 16
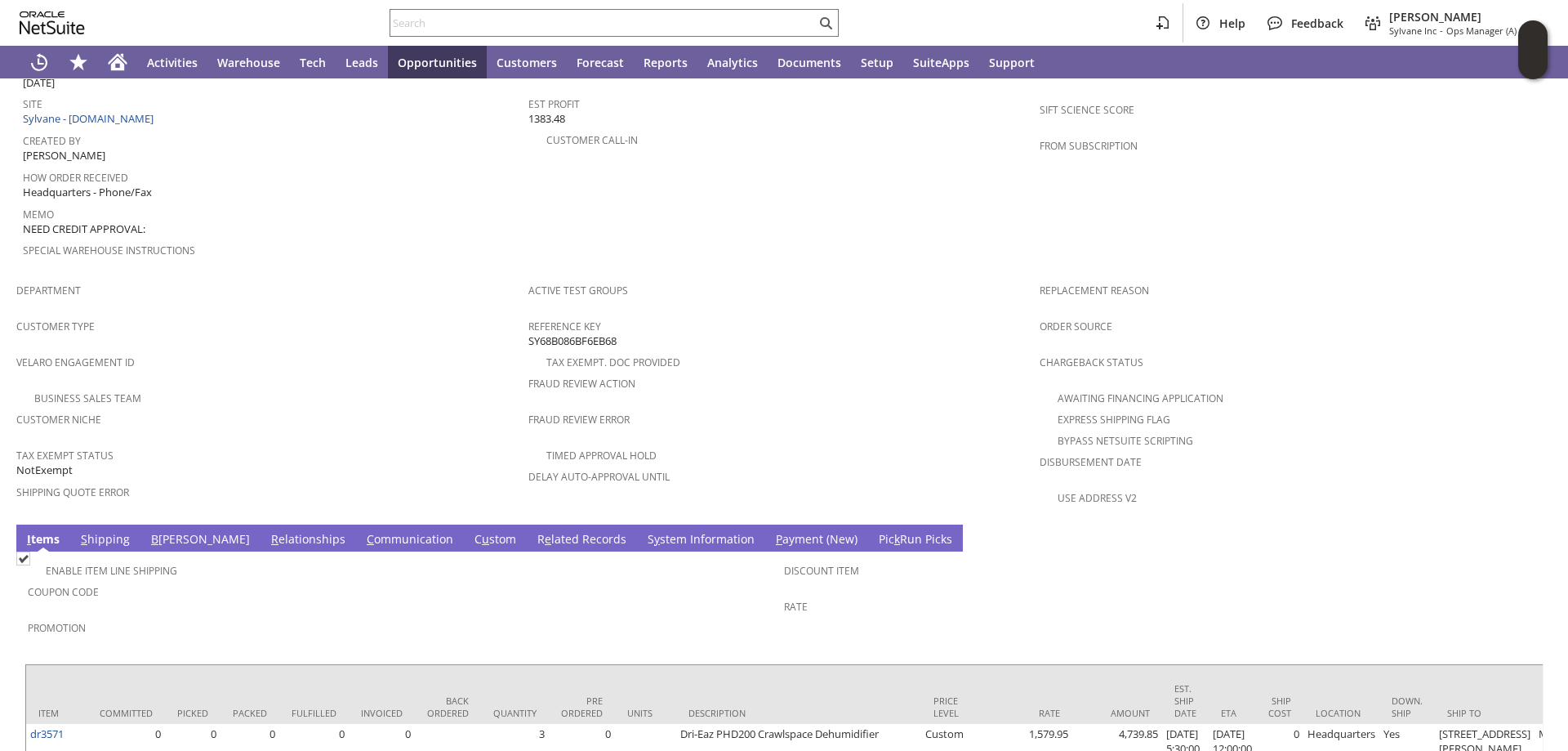
scroll to position [900, 0]
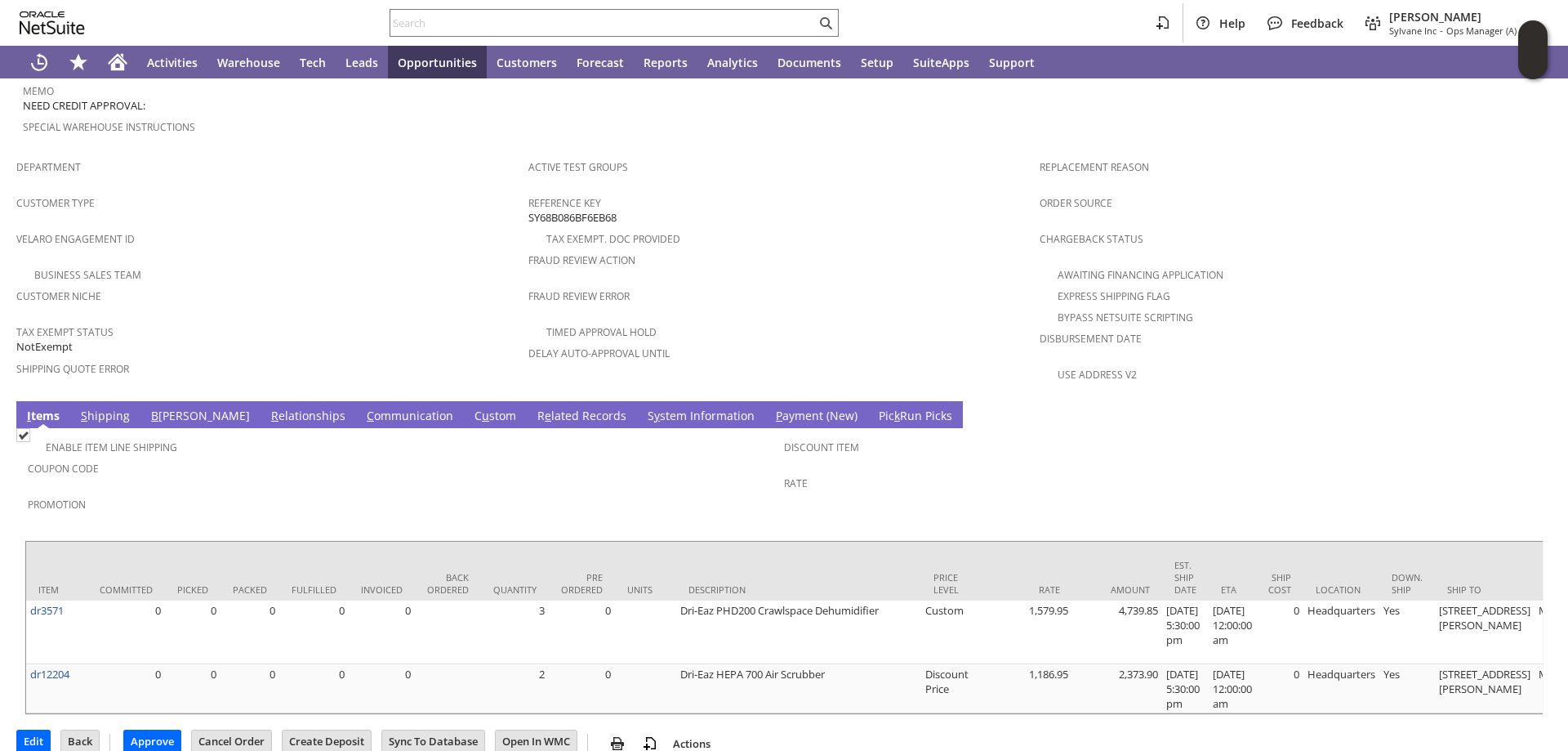
click at [102, 408] on link "S hipping" at bounding box center [105, 417] width 57 height 18
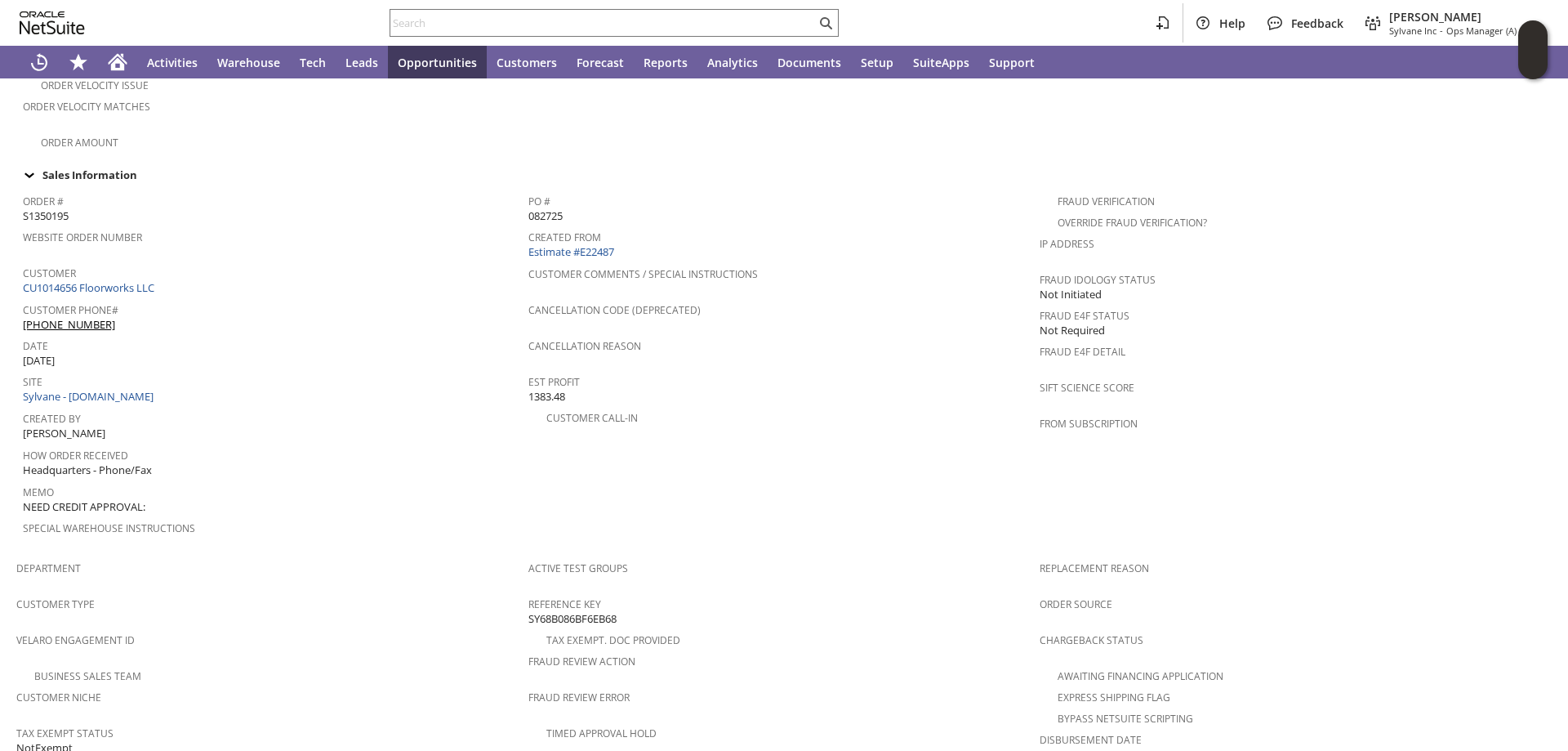
scroll to position [471, 0]
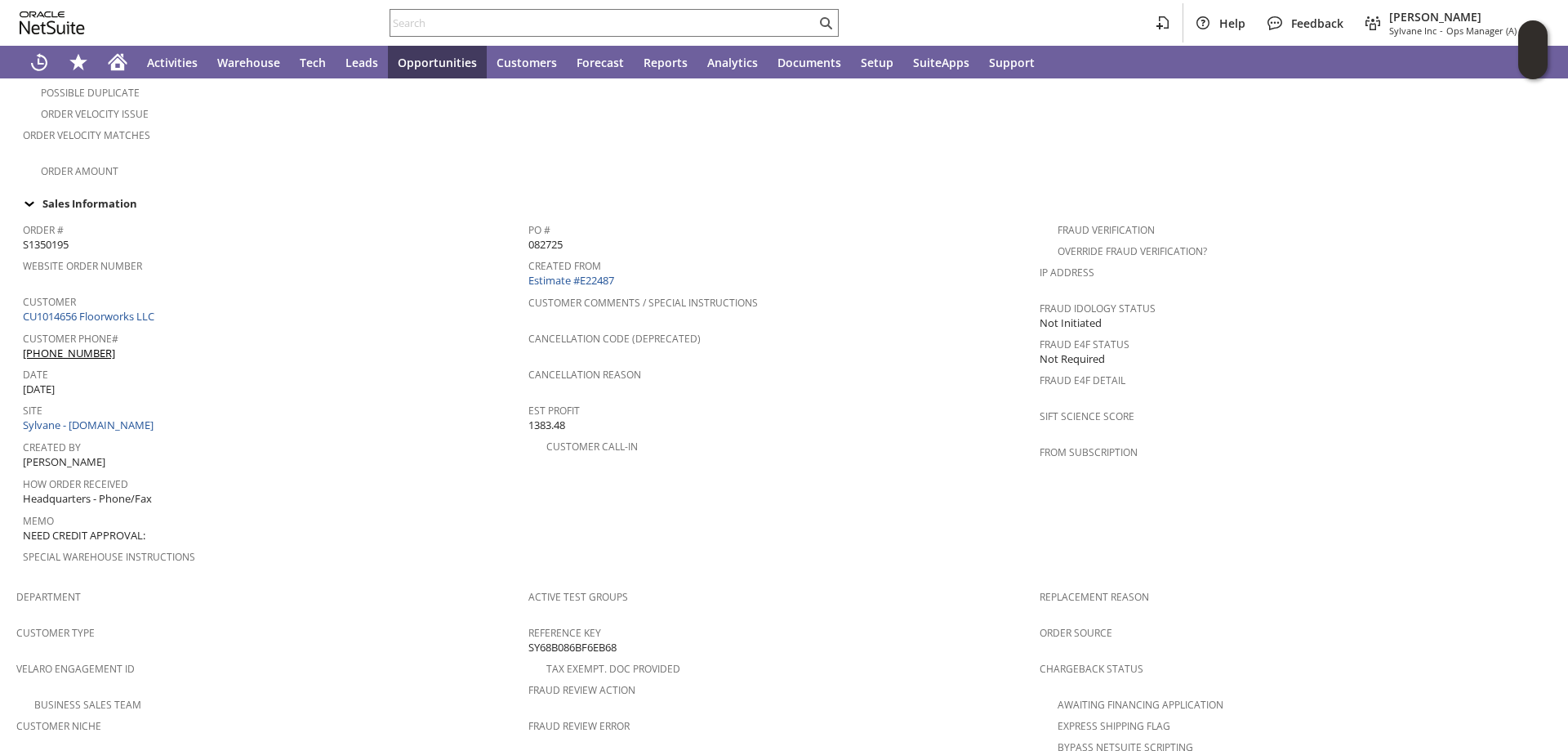
click at [46, 237] on span "S1350195" at bounding box center [46, 245] width 46 height 16
copy span "S1350195"
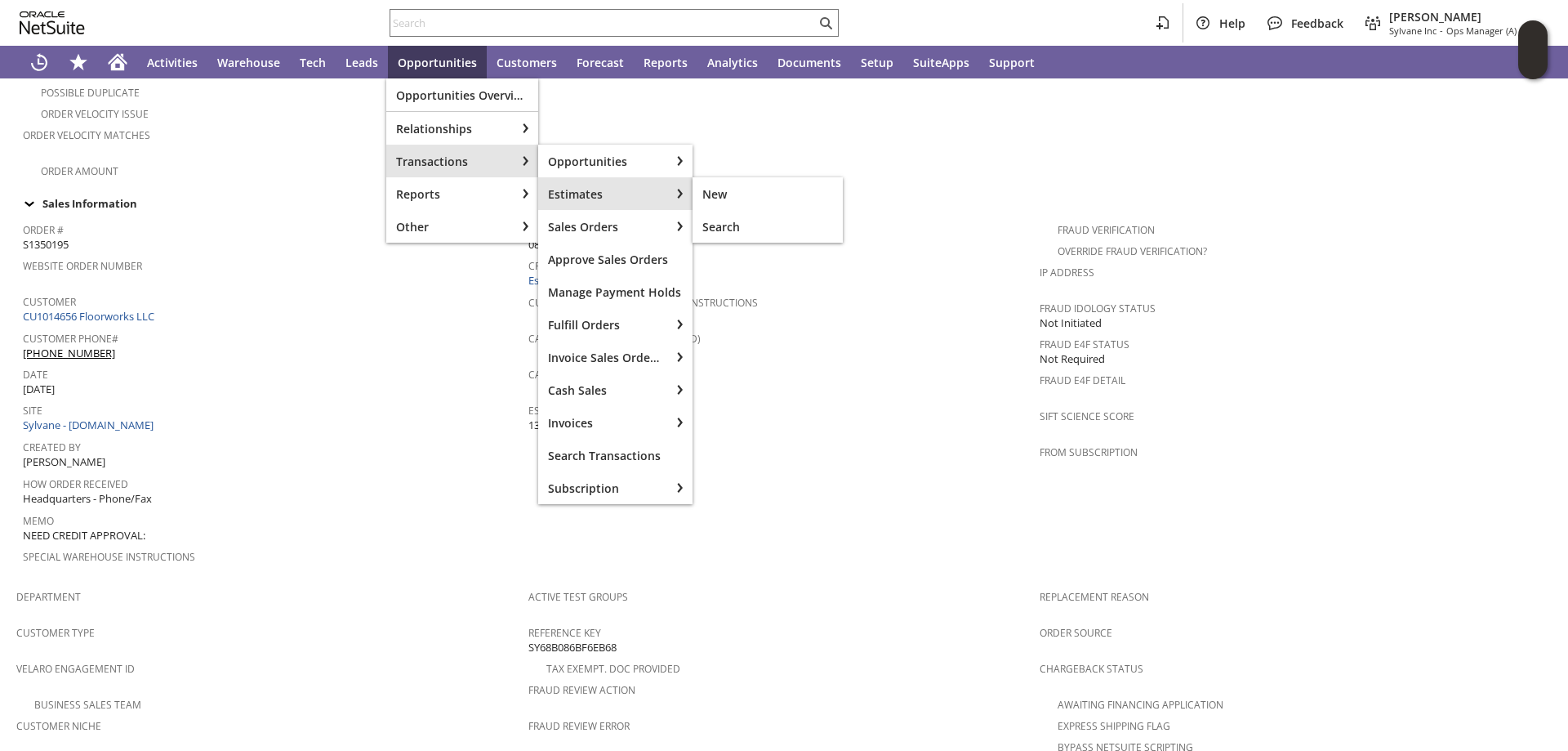
click at [597, 194] on span "Estimates" at bounding box center [604, 195] width 112 height 16
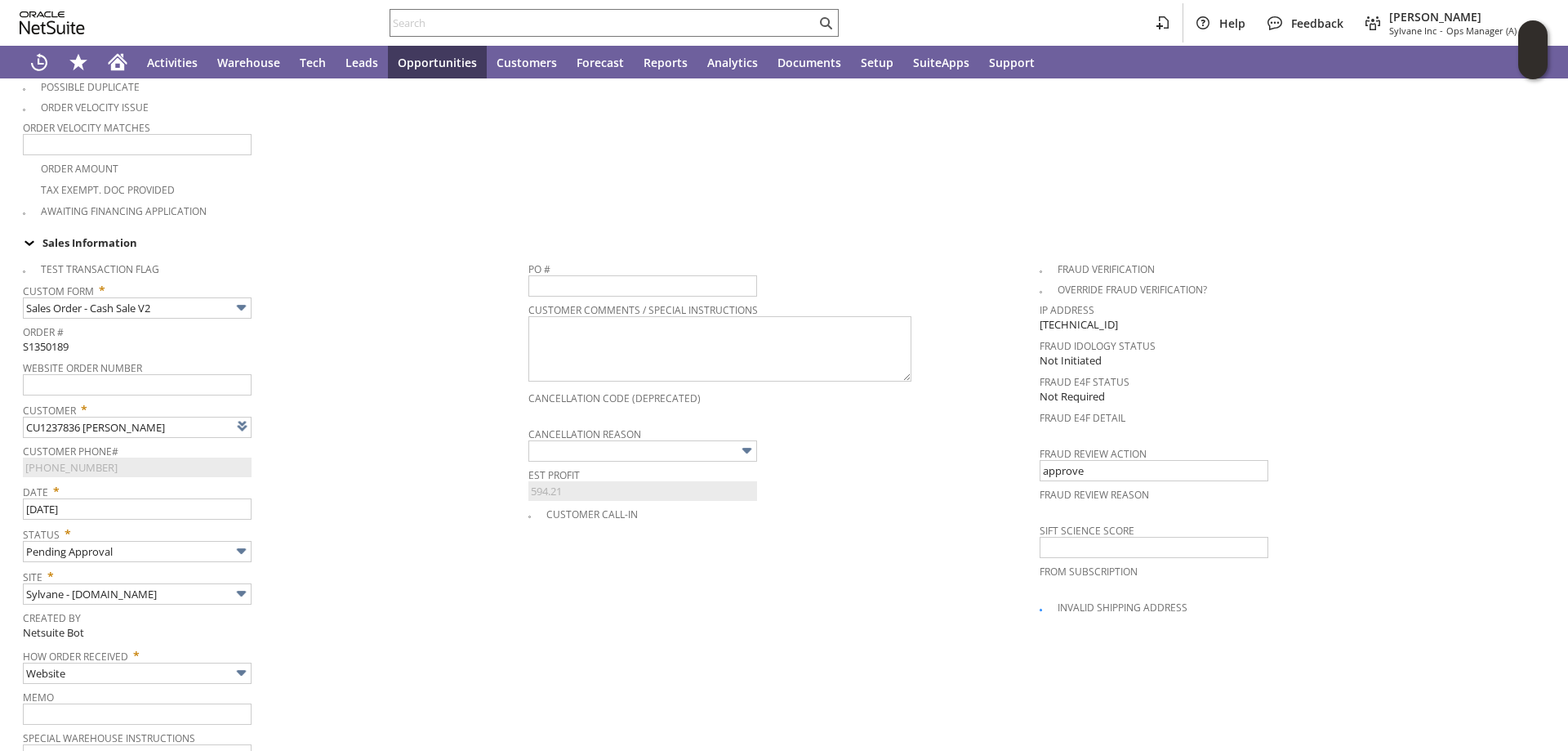
type input "Intelligent Recommendations¹⁰"
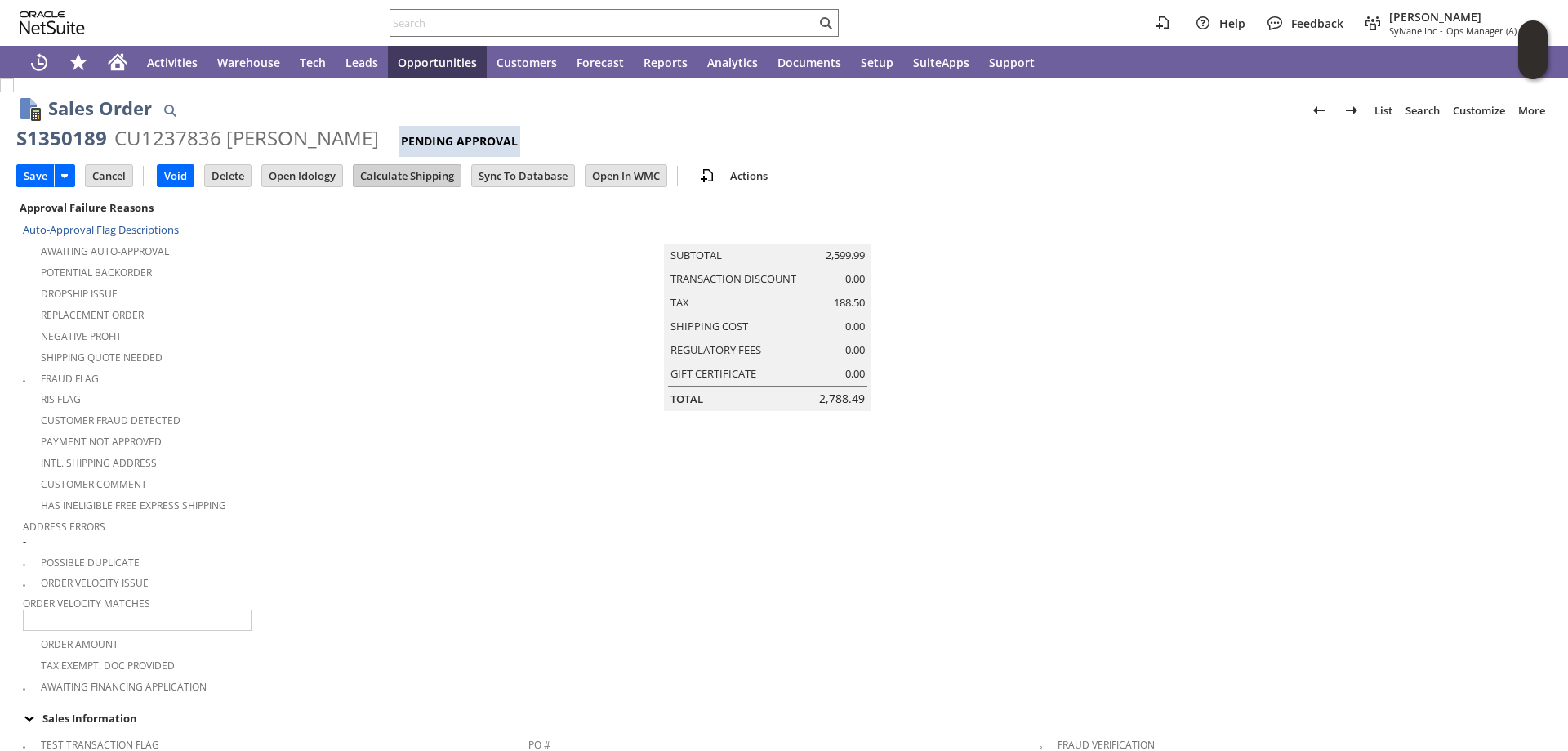
click at [420, 176] on input "Calculate Shipping" at bounding box center [407, 176] width 107 height 21
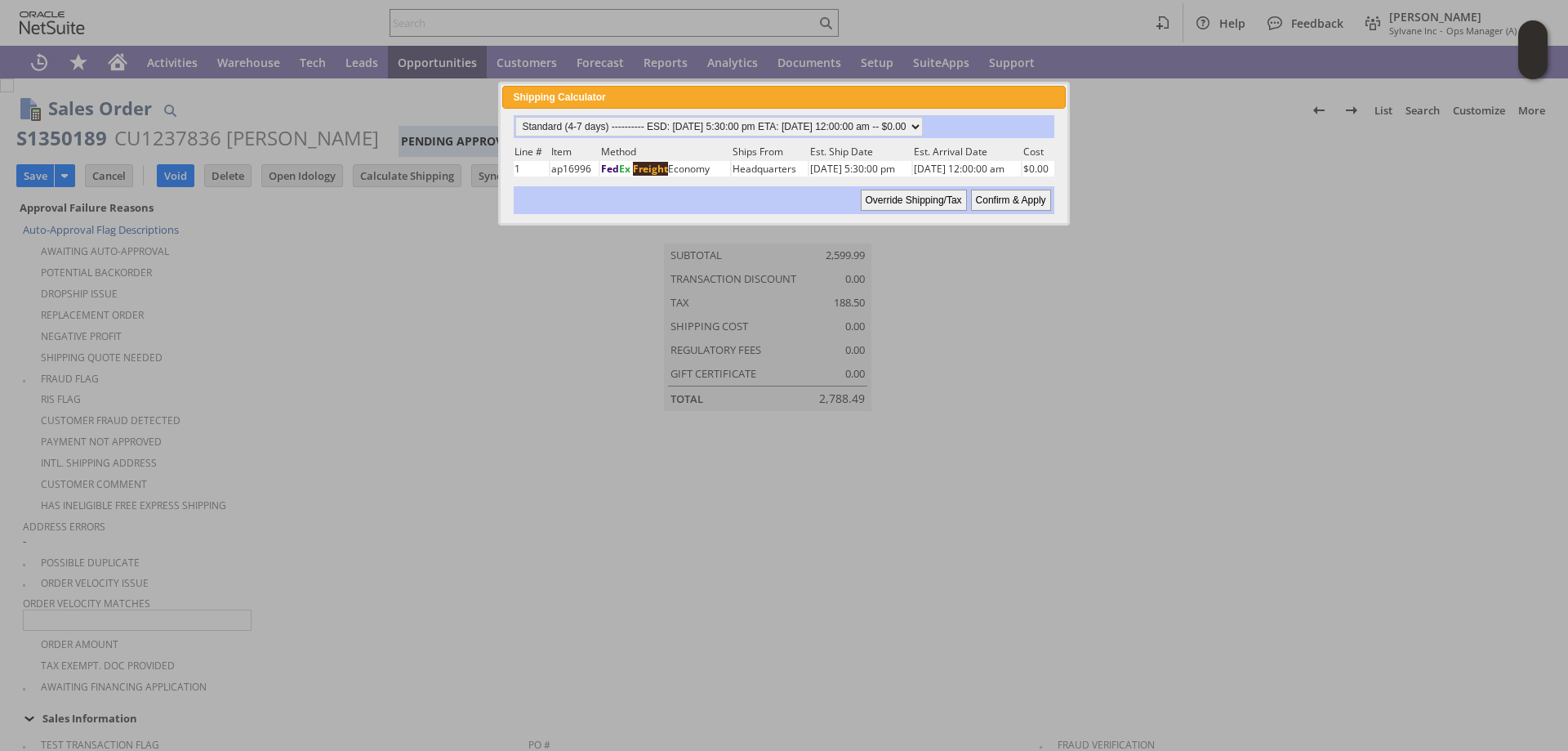
click at [1018, 203] on input "Confirm & Apply" at bounding box center [1011, 200] width 80 height 21
type input "Add"
type input "Copy Previous"
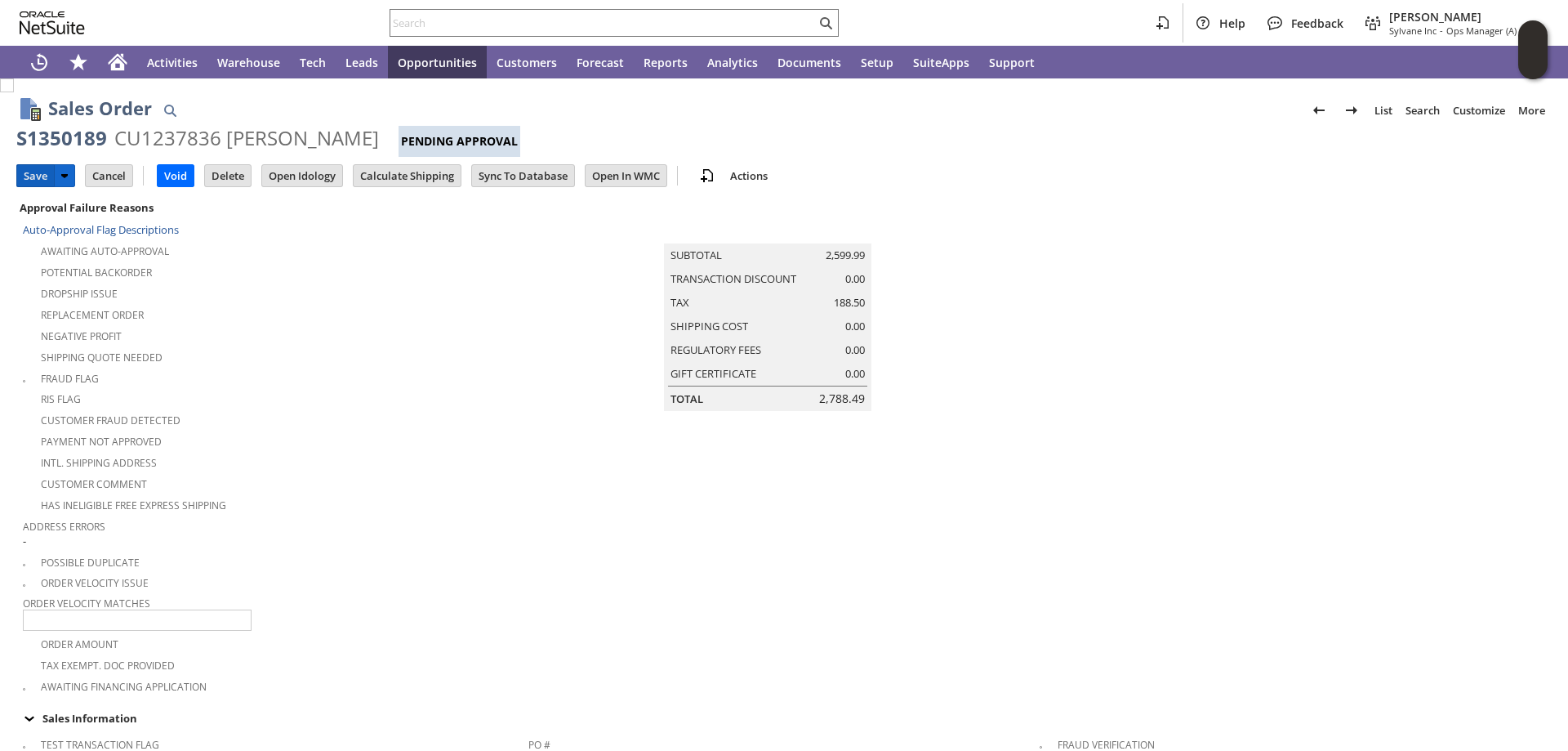
click at [28, 169] on input "Save" at bounding box center [35, 176] width 37 height 21
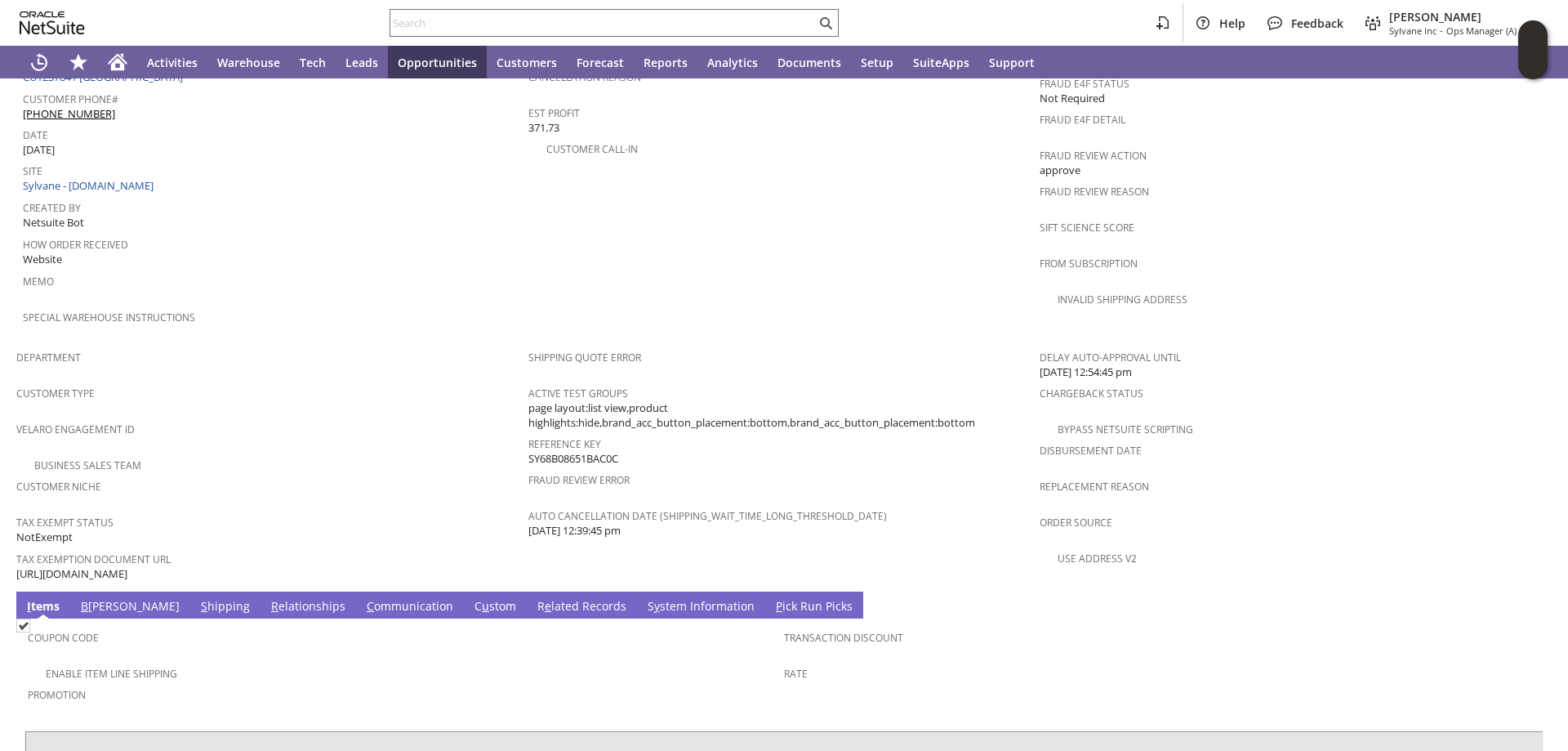
scroll to position [942, 0]
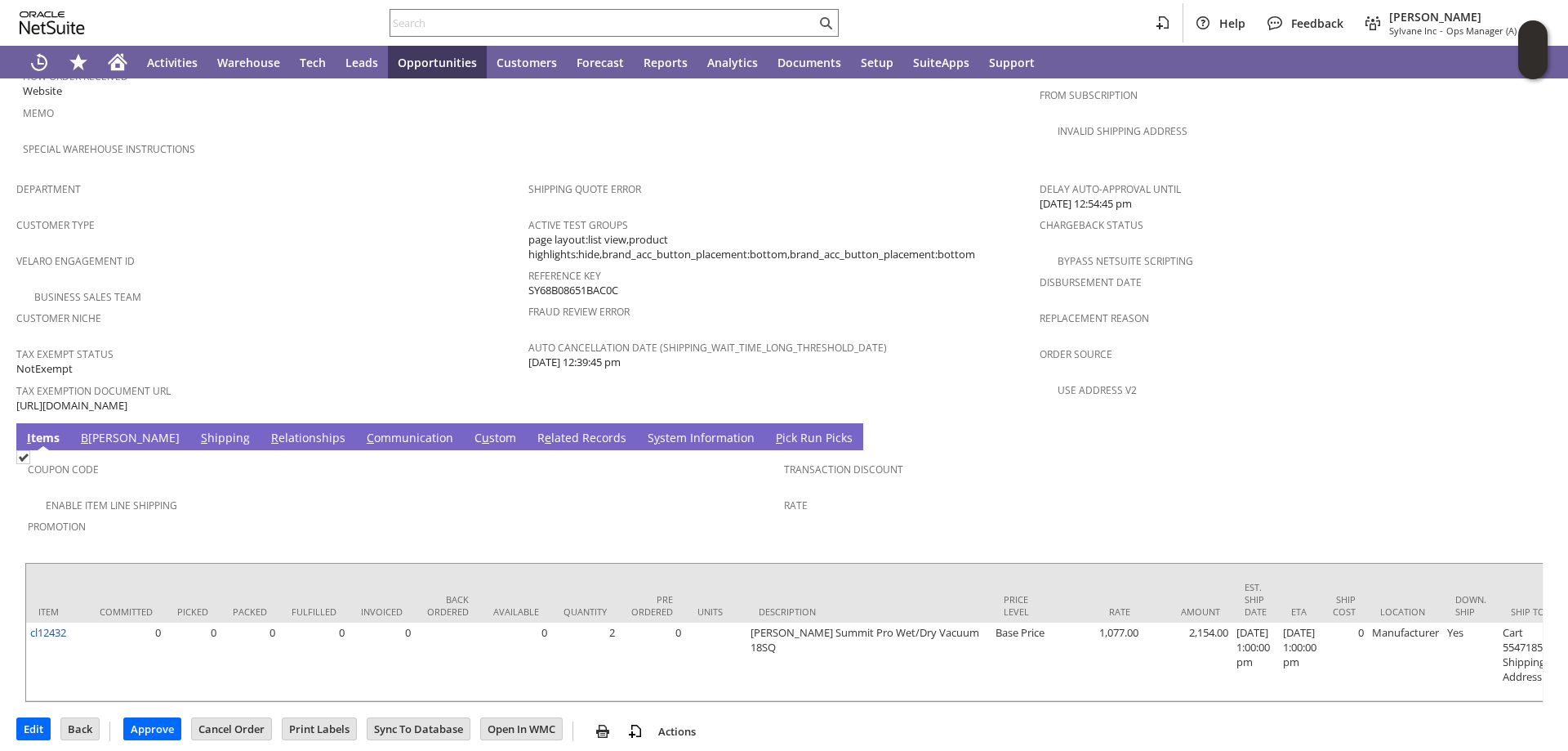
click at [197, 430] on link "S hipping" at bounding box center [226, 439] width 57 height 18
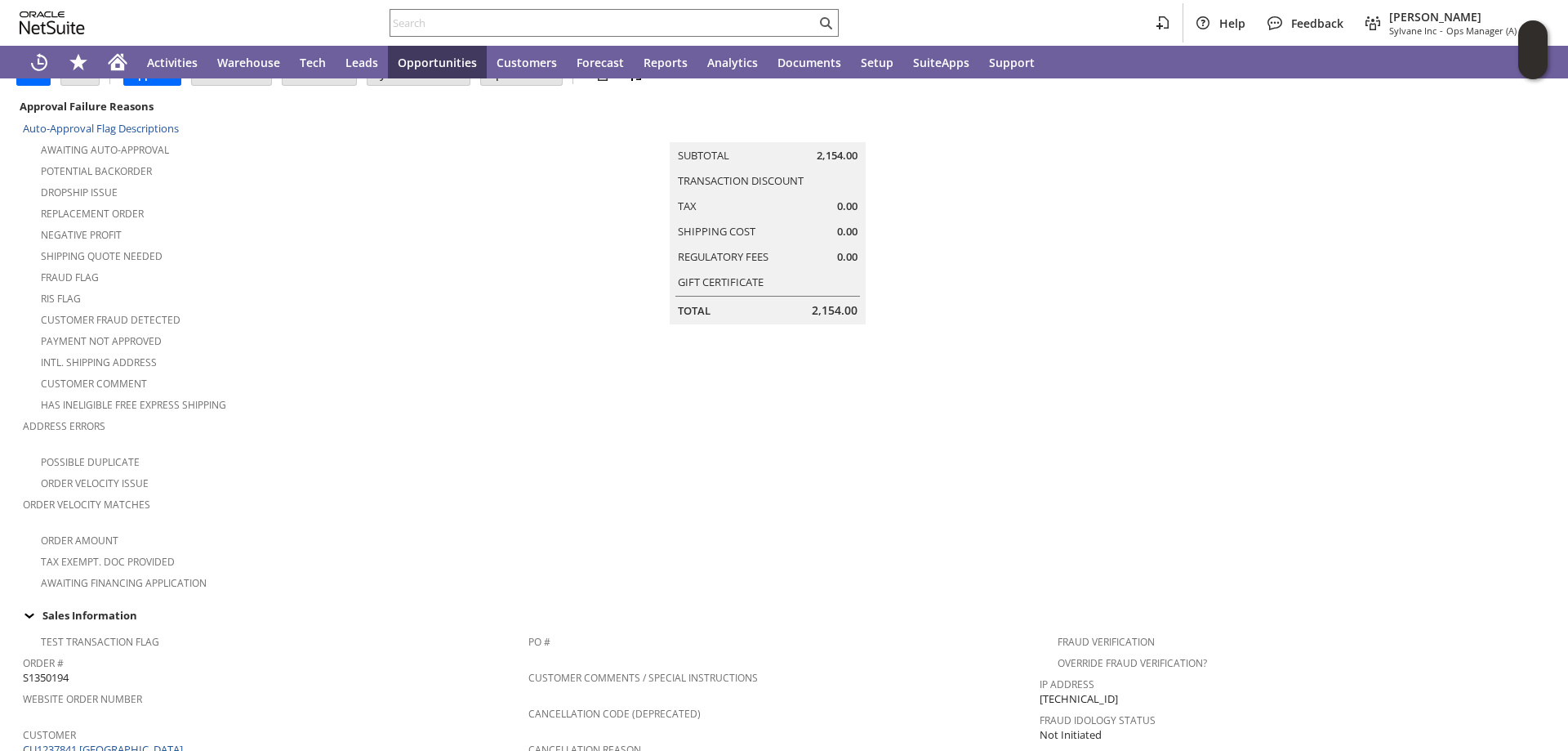
scroll to position [0, 0]
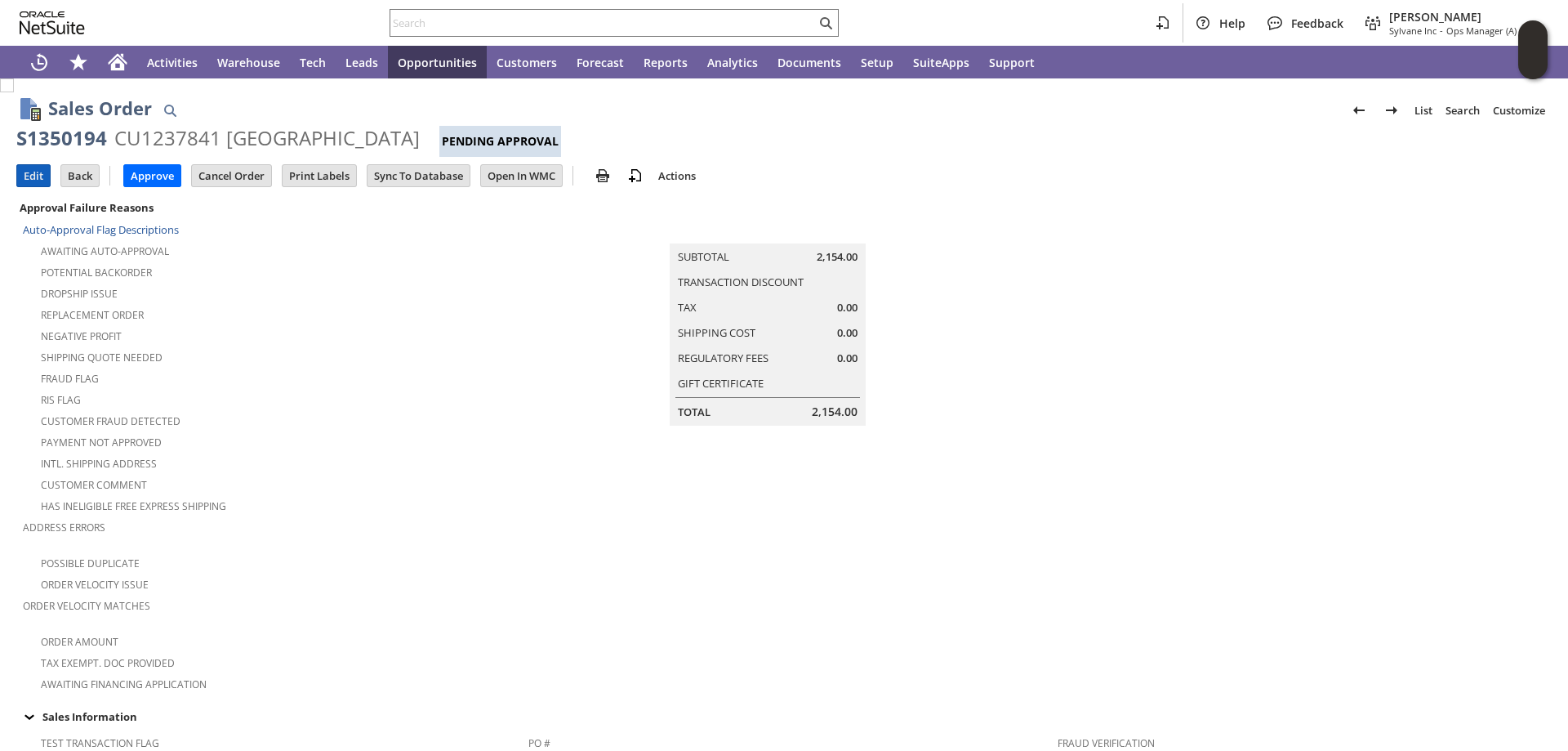
click at [28, 176] on input "Edit" at bounding box center [33, 176] width 33 height 21
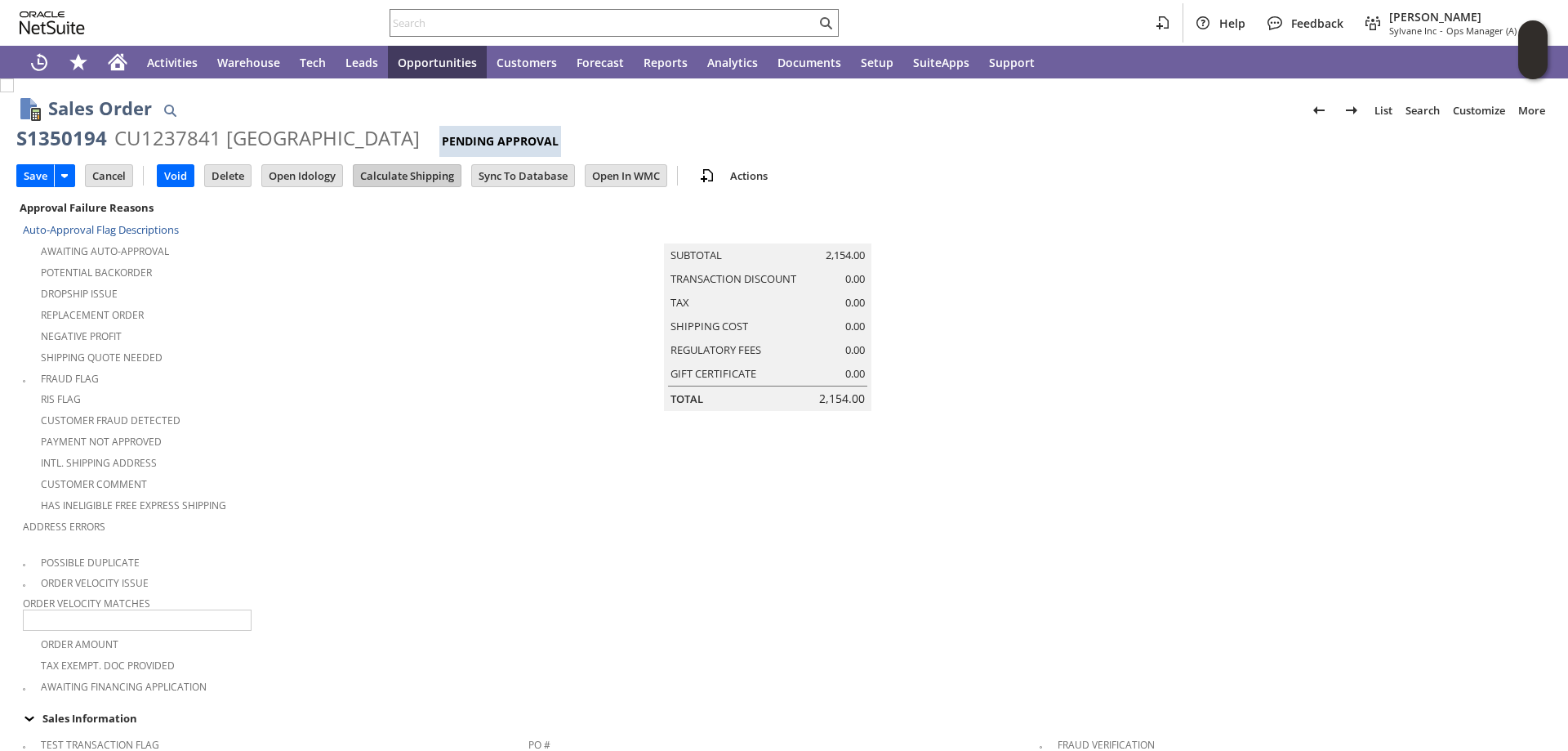
click at [420, 173] on input "Calculate Shipping" at bounding box center [407, 176] width 107 height 21
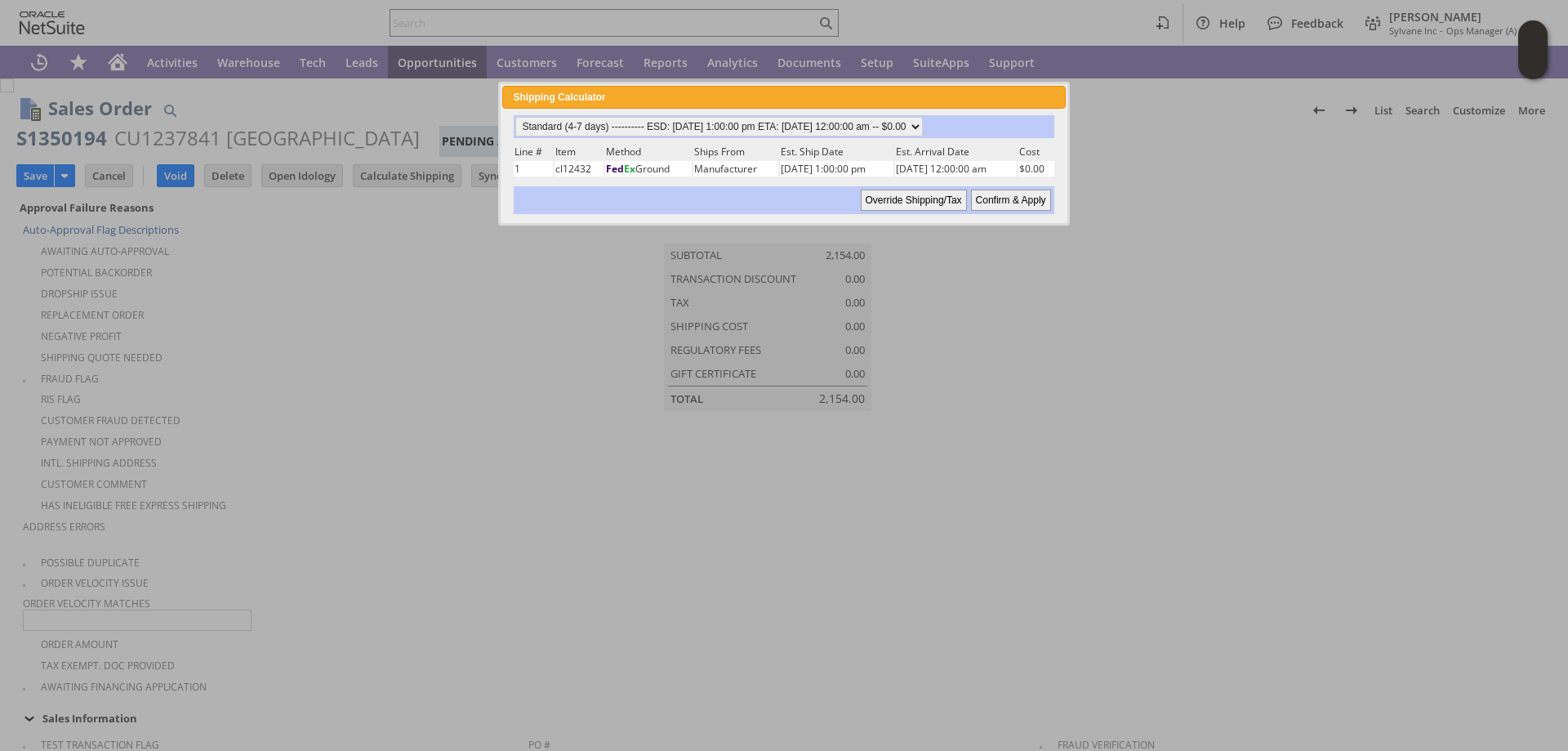
click at [1010, 198] on input "Confirm & Apply" at bounding box center [1011, 200] width 80 height 21
type input "OtherExemptEntity"
type input "9/5/2025"
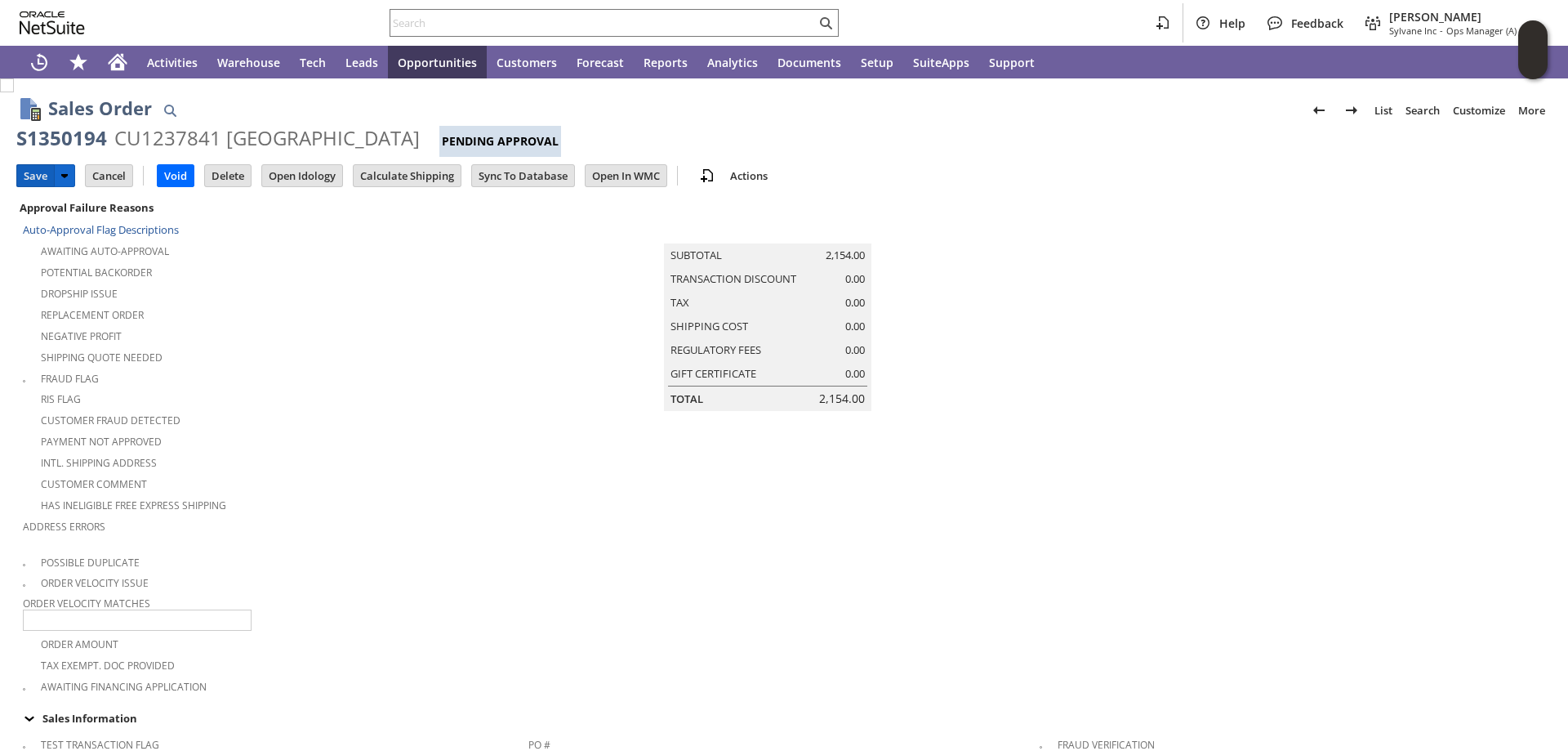
click at [36, 176] on input "Save" at bounding box center [35, 176] width 37 height 21
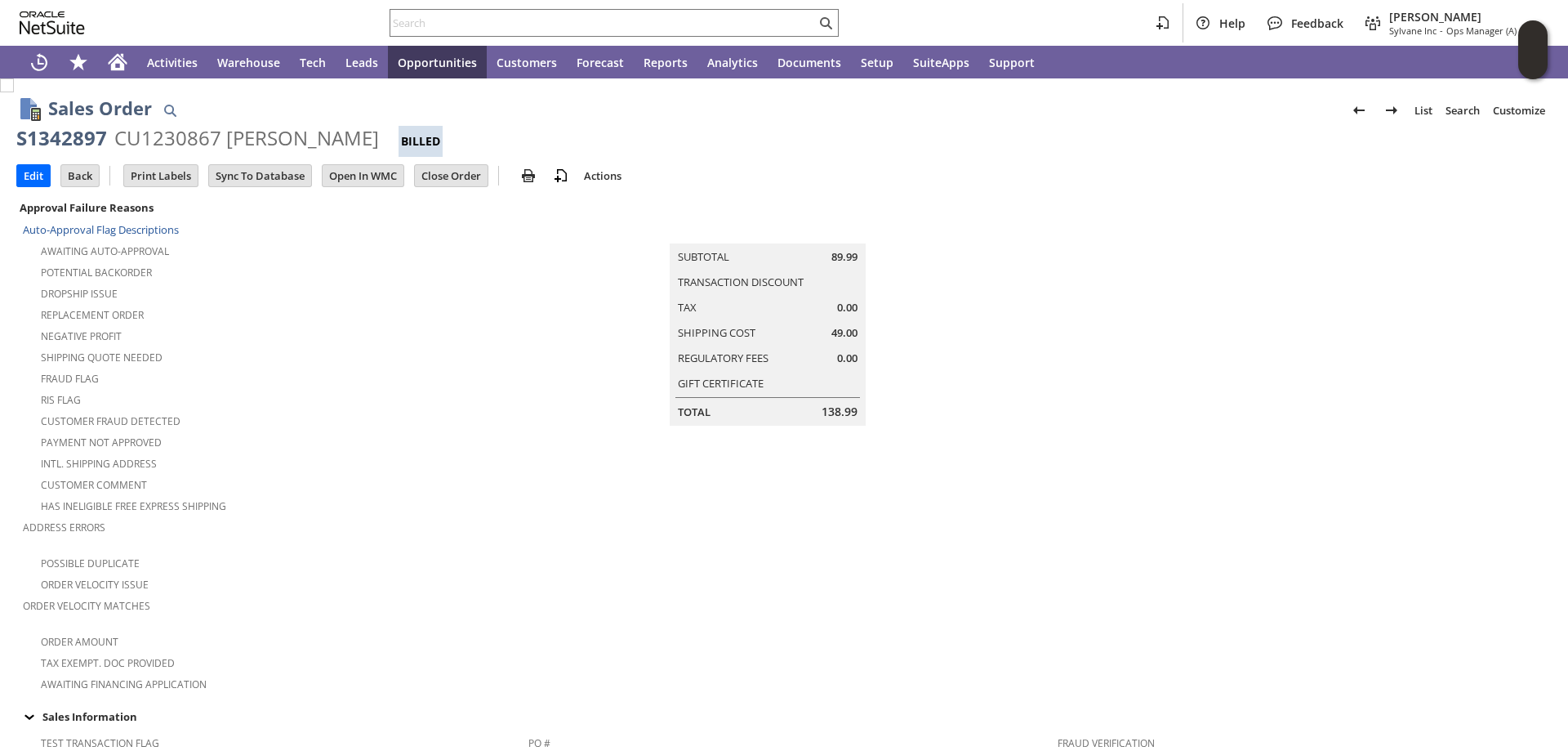
click at [485, 24] on input "text" at bounding box center [602, 23] width 425 height 19
paste input "S1350208"
click at [476, 21] on input "S1350208" at bounding box center [602, 23] width 425 height 19
paste input "S1350208"
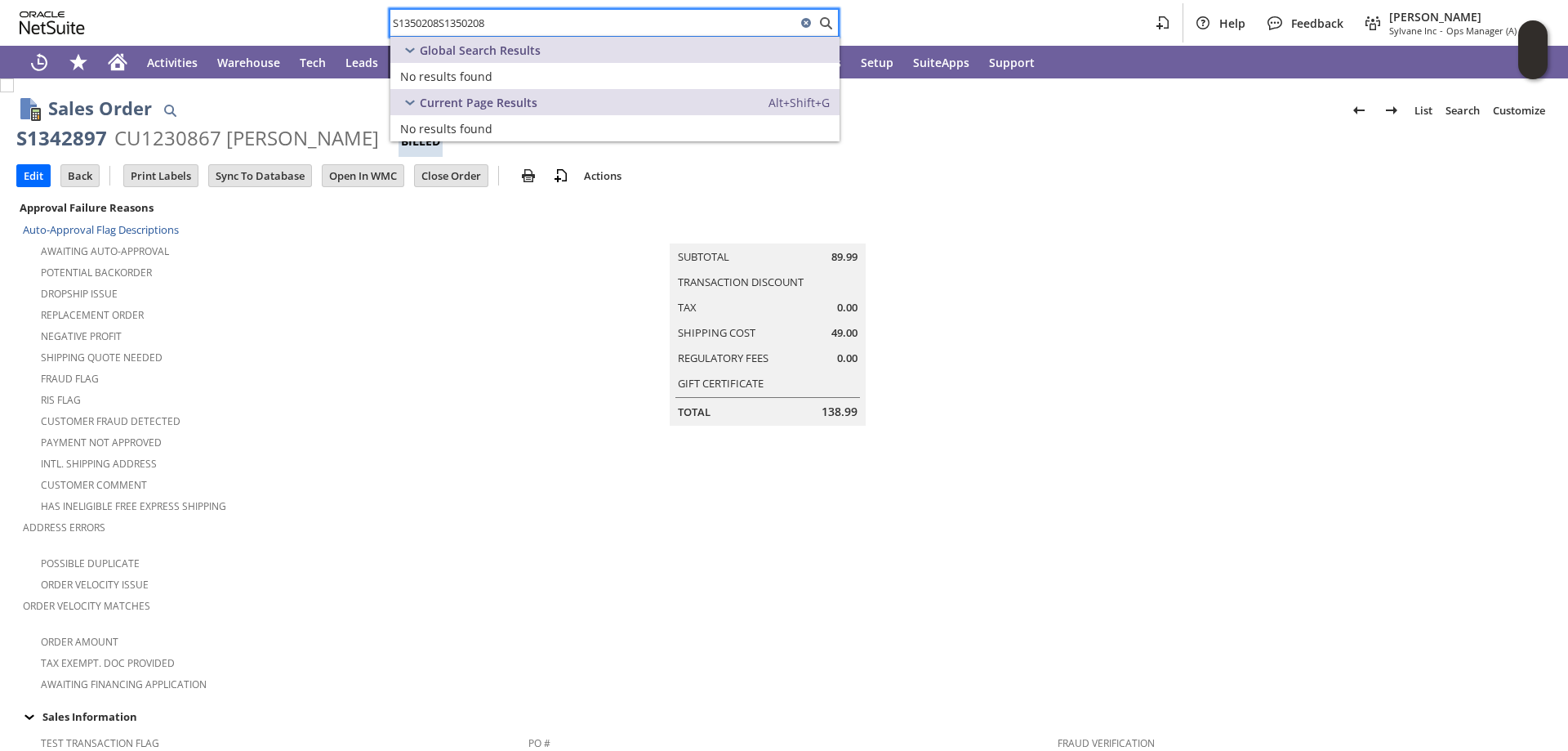
drag, startPoint x: 452, startPoint y: 20, endPoint x: 529, endPoint y: 25, distance: 77.2
click at [529, 25] on input "S1350208S1350208" at bounding box center [593, 23] width 406 height 19
drag, startPoint x: 456, startPoint y: 23, endPoint x: 490, endPoint y: 27, distance: 34.2
click at [490, 27] on input "S1350208S1" at bounding box center [593, 23] width 406 height 19
click at [538, 3] on div "S1350208S Help Feedback [PERSON_NAME] Sylvane Inc - Ops Manager (A) (F2L)" at bounding box center [784, 23] width 1568 height 46
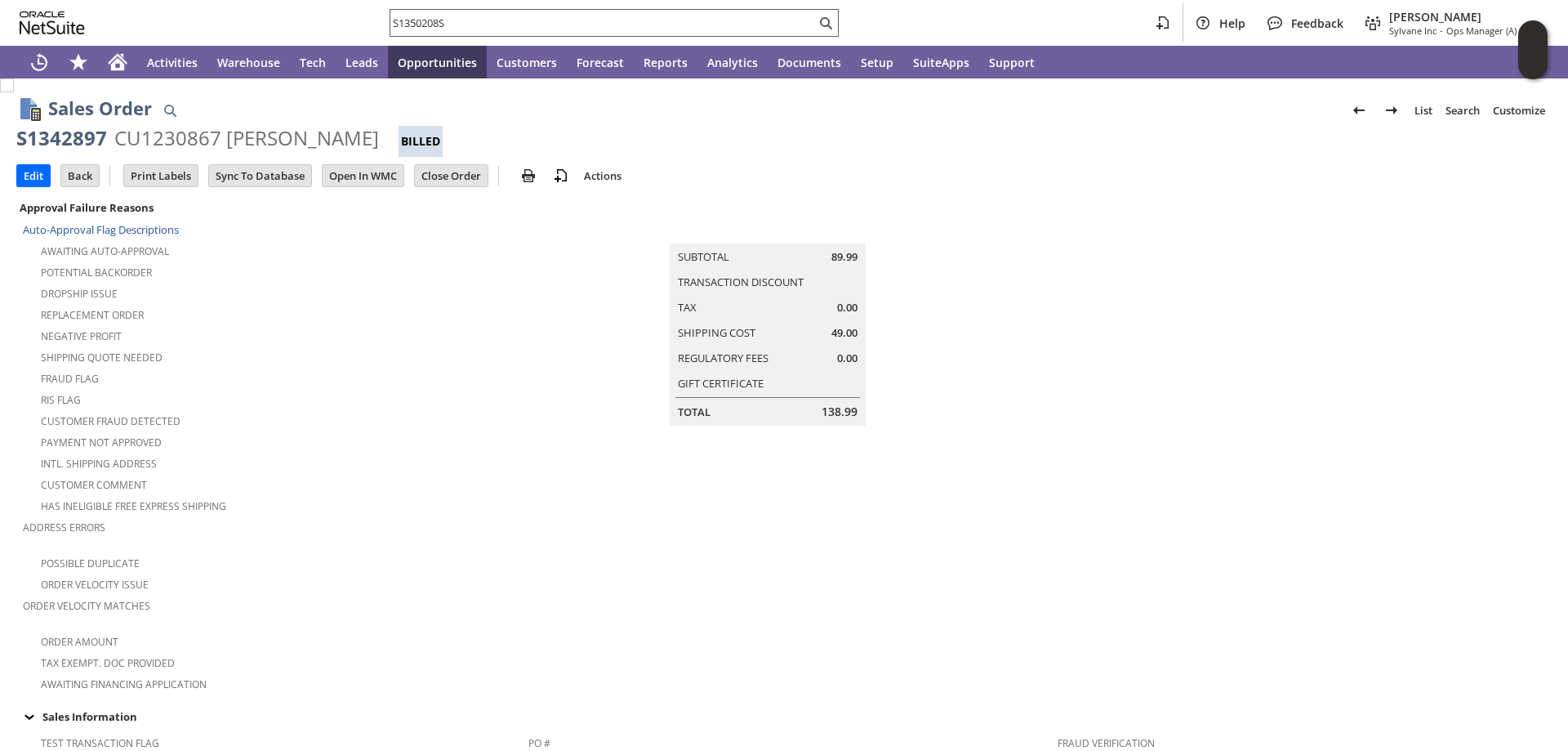
click at [466, 17] on input "S1350208S" at bounding box center [602, 23] width 425 height 19
drag, startPoint x: 445, startPoint y: 22, endPoint x: 477, endPoint y: 26, distance: 32.2
click at [477, 26] on input "S1350208S" at bounding box center [593, 23] width 406 height 19
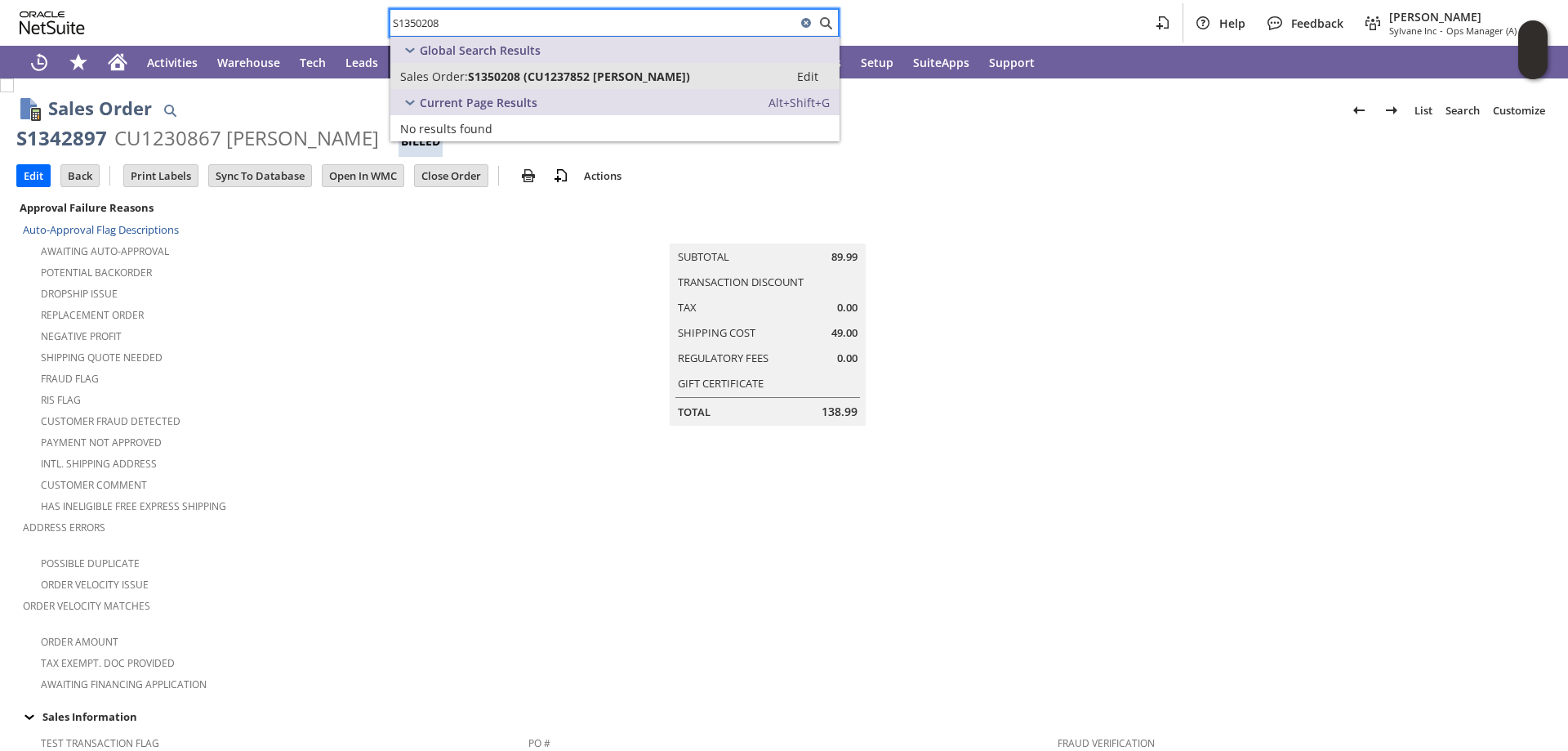
type input "S1350208"
click at [465, 72] on span "Sales Order:" at bounding box center [433, 77] width 68 height 16
